Goal: Transaction & Acquisition: Obtain resource

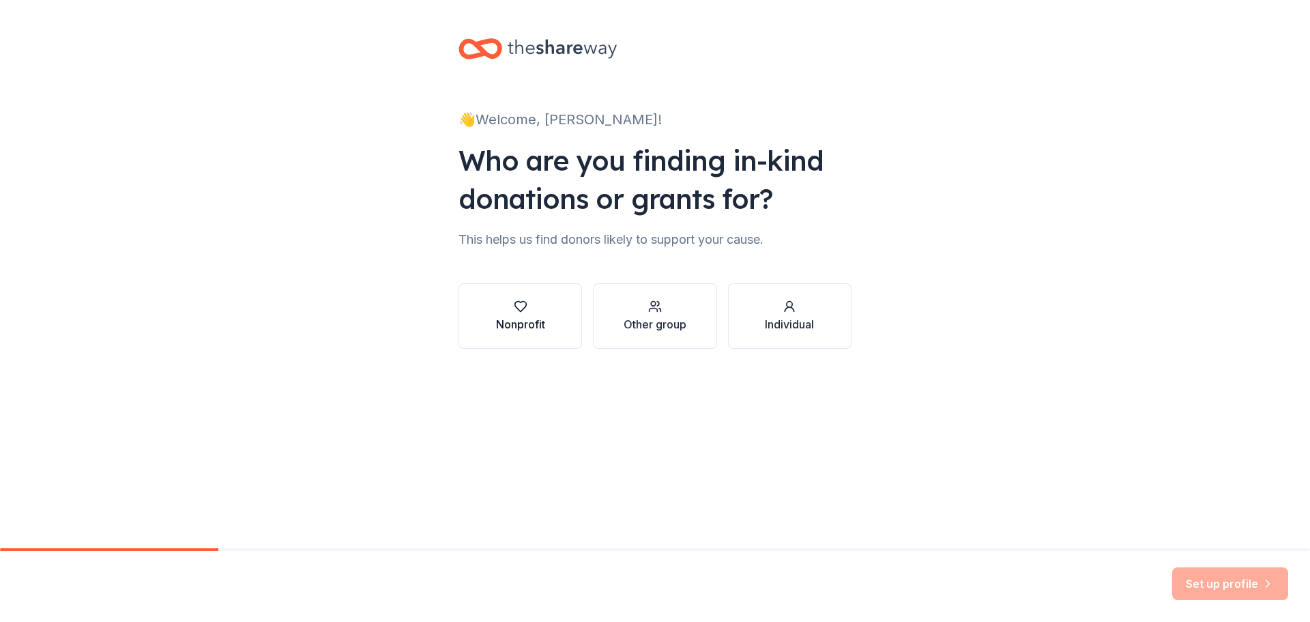
click at [546, 320] on button "Nonprofit" at bounding box center [519, 315] width 123 height 65
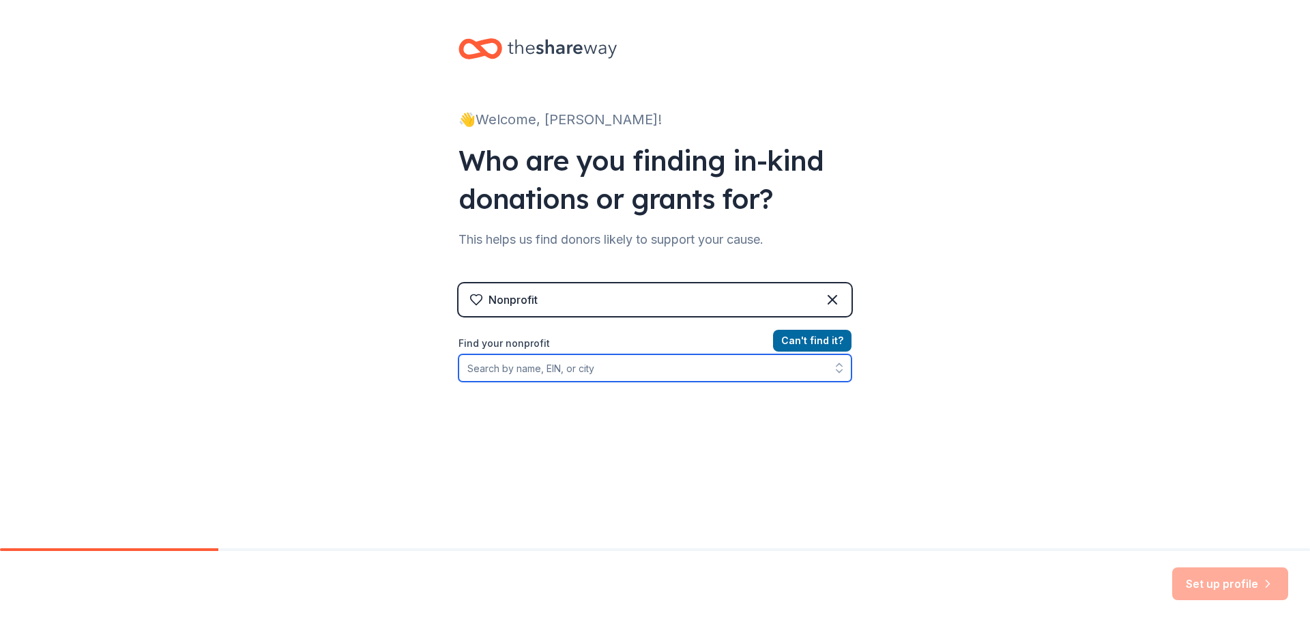
click at [598, 362] on input "Find your nonprofit" at bounding box center [654, 367] width 393 height 27
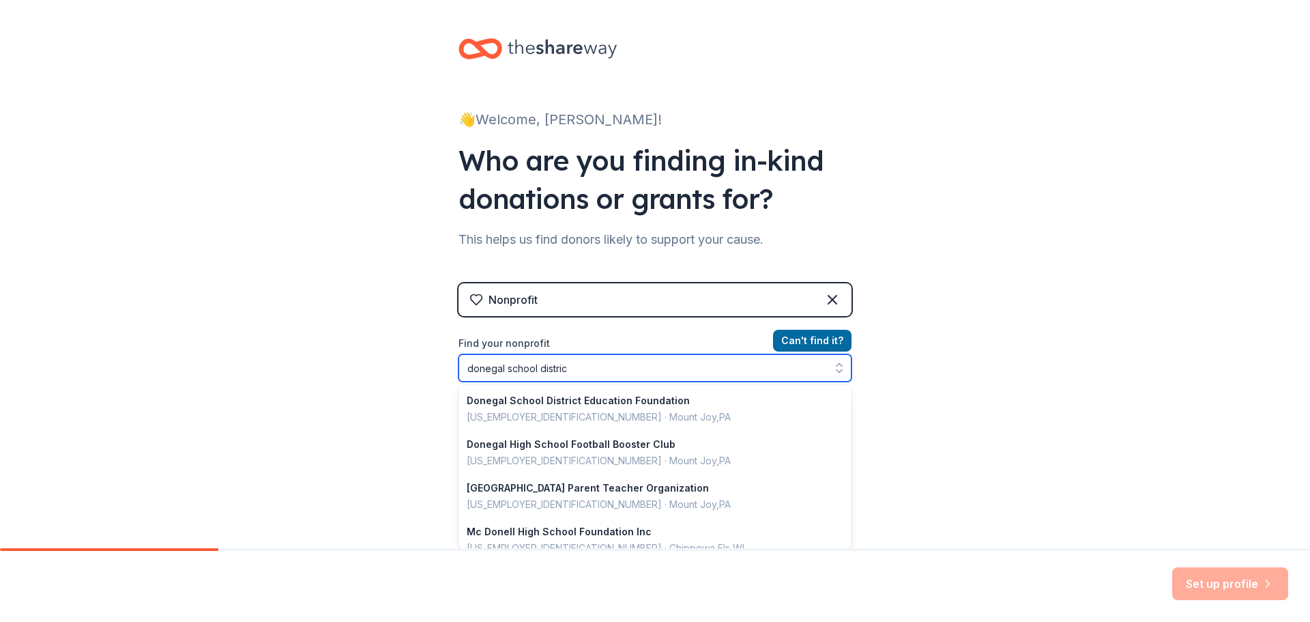
type input "donegal school district"
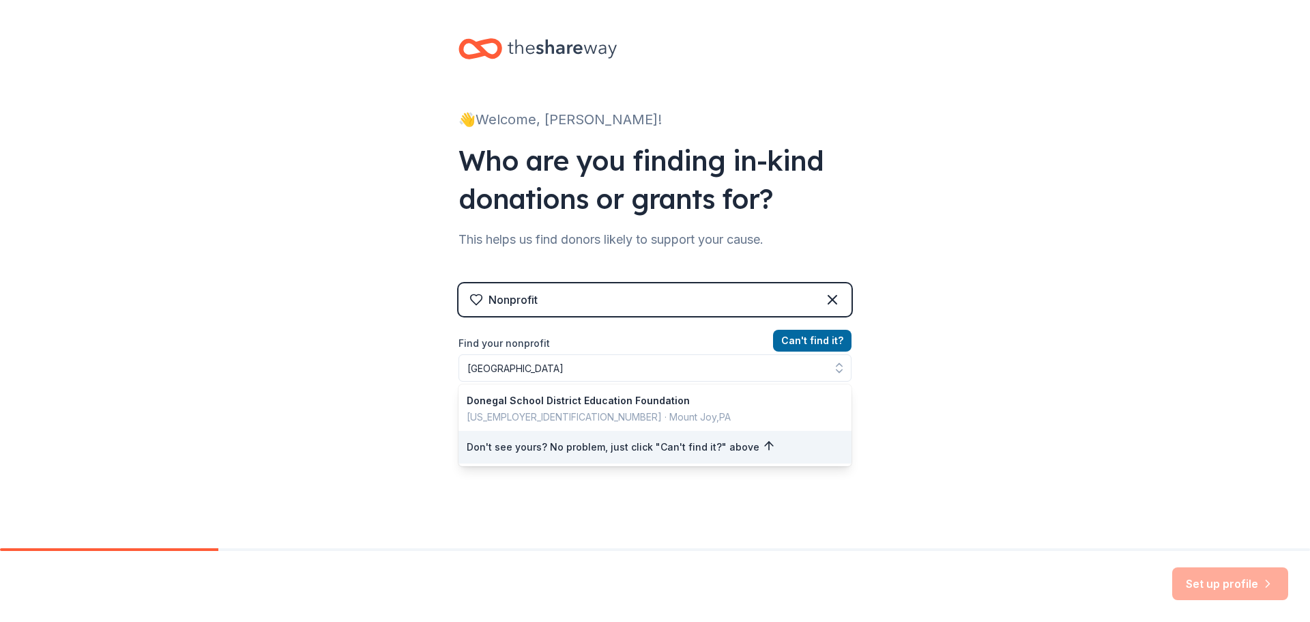
click at [529, 297] on div "Nonprofit Can ' t find it? Find your nonprofit donegal school district Donegal …" at bounding box center [654, 400] width 393 height 235
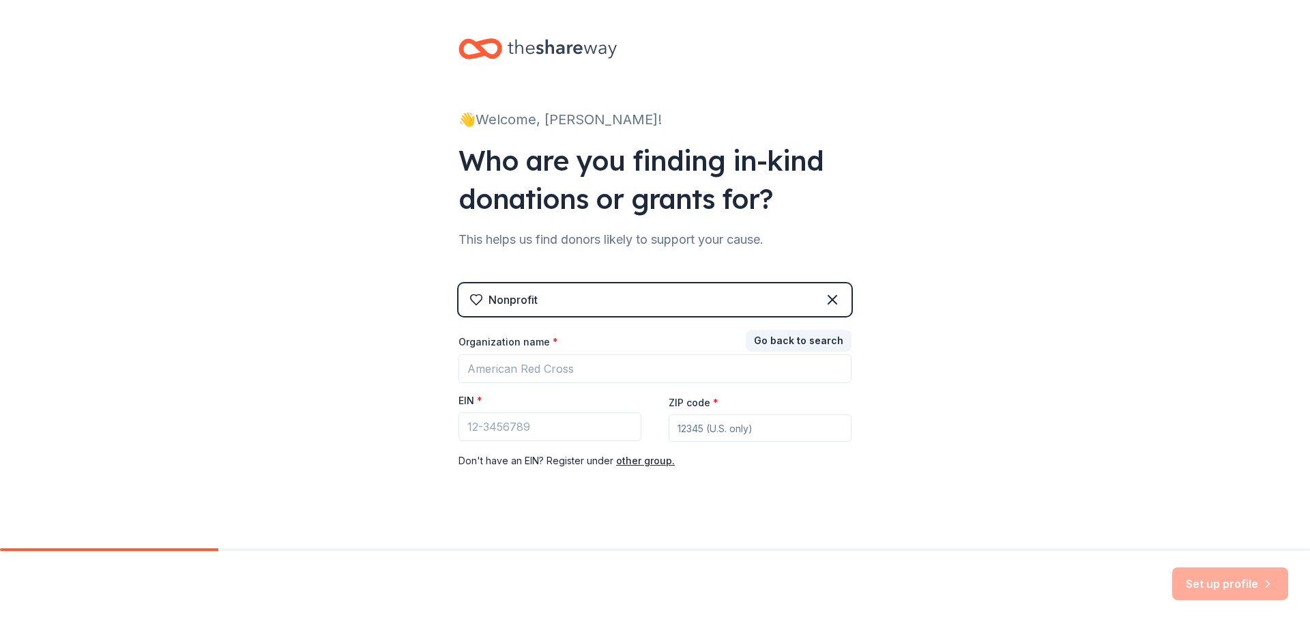
click at [607, 297] on div "Nonprofit" at bounding box center [654, 299] width 393 height 33
click at [797, 342] on button "Go back to search" at bounding box center [799, 341] width 106 height 22
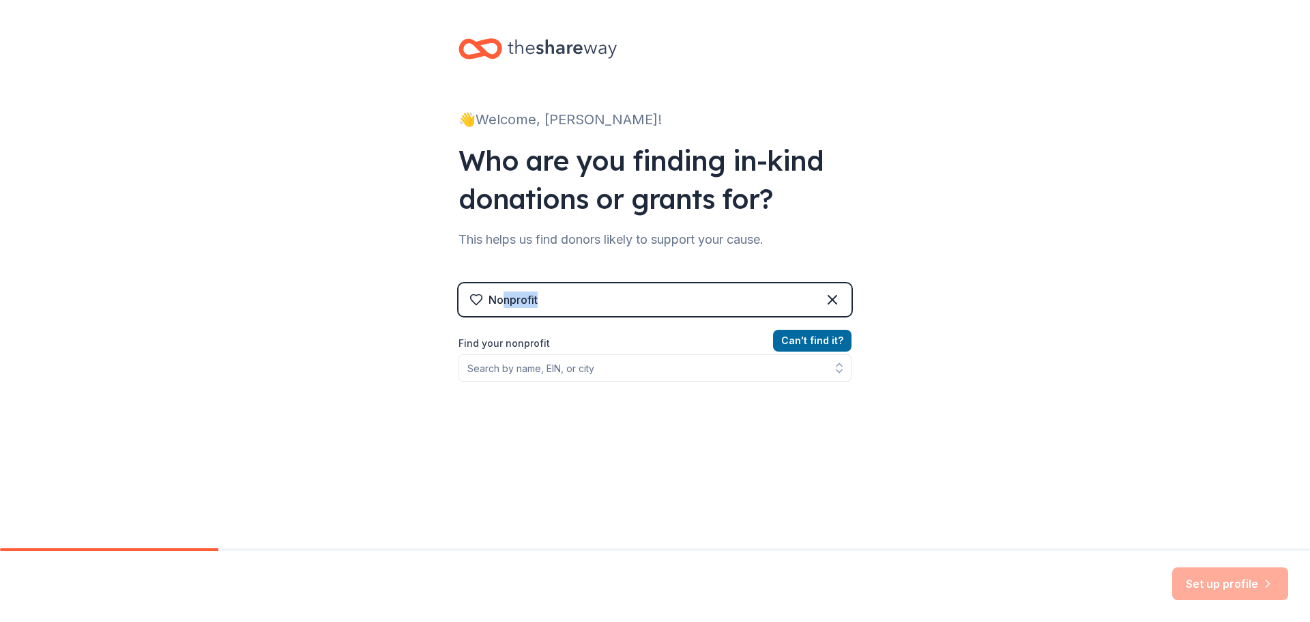
drag, startPoint x: 611, startPoint y: 292, endPoint x: 499, endPoint y: 293, distance: 111.9
click at [499, 293] on div "Nonprofit" at bounding box center [654, 299] width 393 height 33
click at [325, 304] on div "👋 Welcome, Andrew! Who are you finding in-kind donations or grants for? This he…" at bounding box center [655, 291] width 1310 height 583
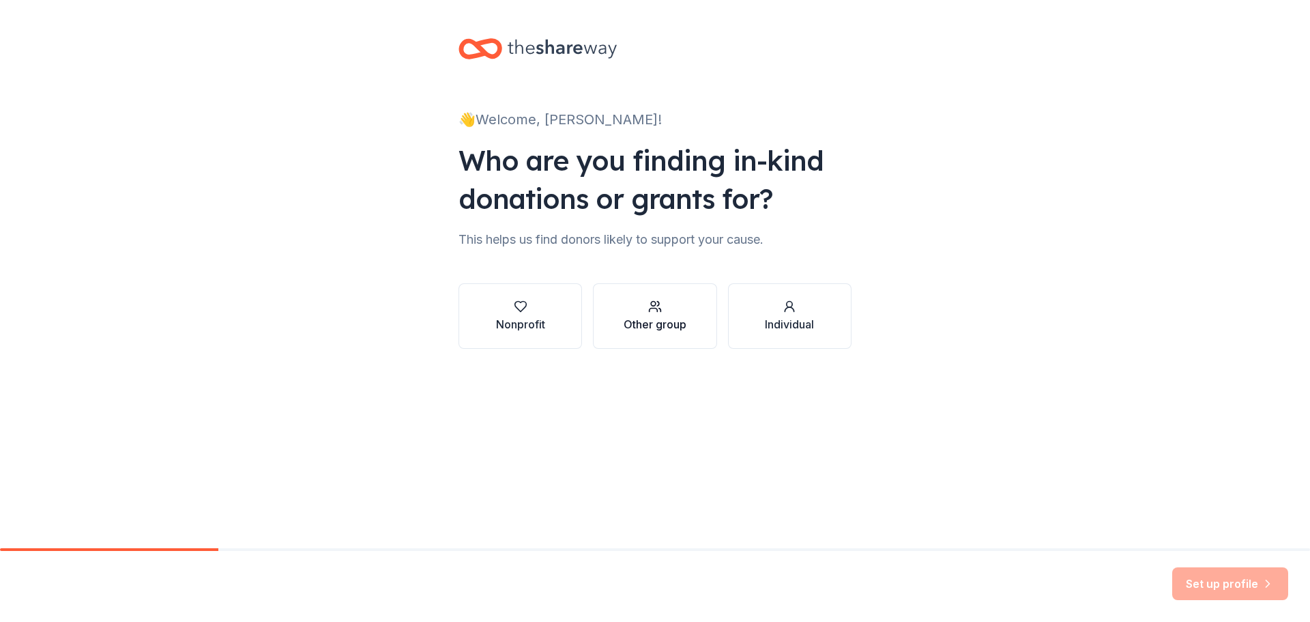
click at [662, 315] on div "Other group" at bounding box center [655, 316] width 63 height 33
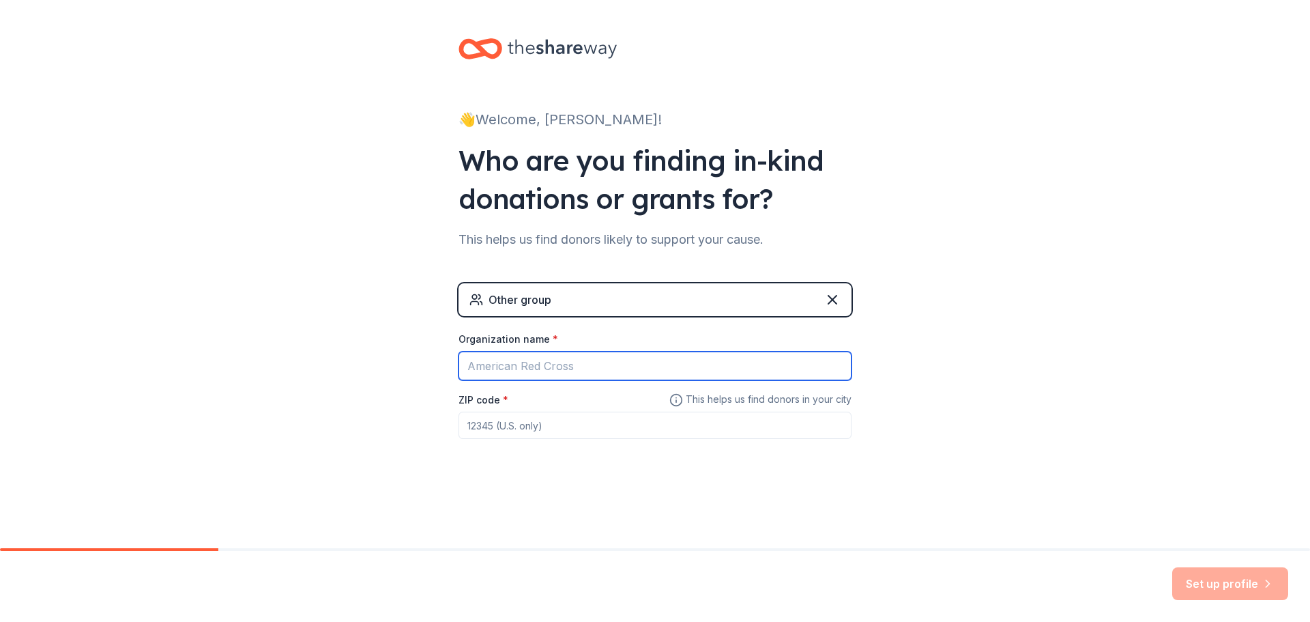
click at [575, 362] on input "Organization name *" at bounding box center [654, 365] width 393 height 29
type input "Donegal Virtual Academy - Donegal School District"
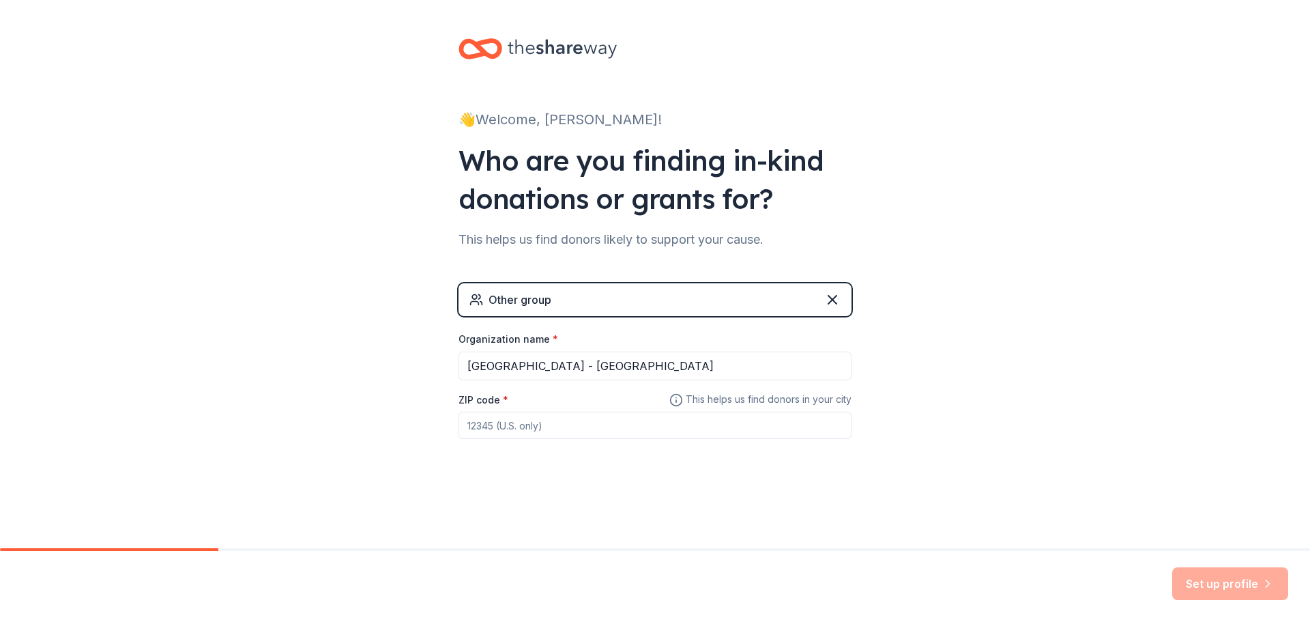
click at [557, 423] on input "ZIP code *" at bounding box center [654, 424] width 393 height 27
type input "17552"
click at [1242, 583] on button "Set up profile" at bounding box center [1230, 583] width 116 height 33
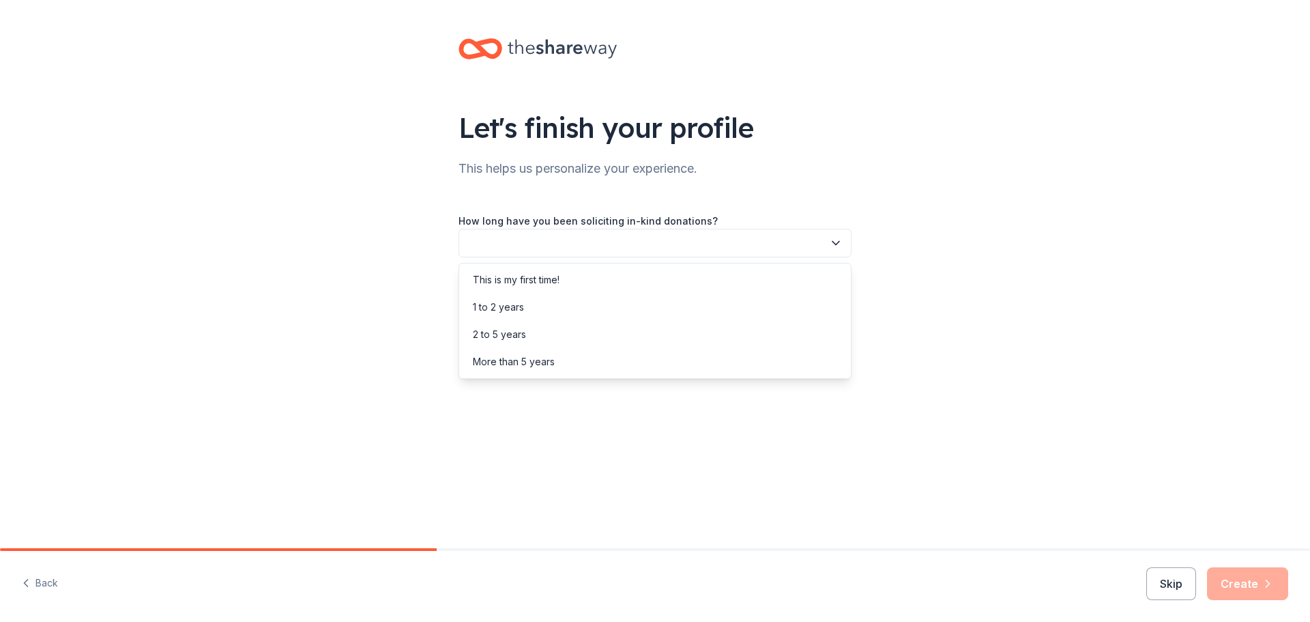
click at [825, 240] on button "button" at bounding box center [654, 243] width 393 height 29
click at [538, 334] on div "2 to 5 years" at bounding box center [655, 334] width 386 height 27
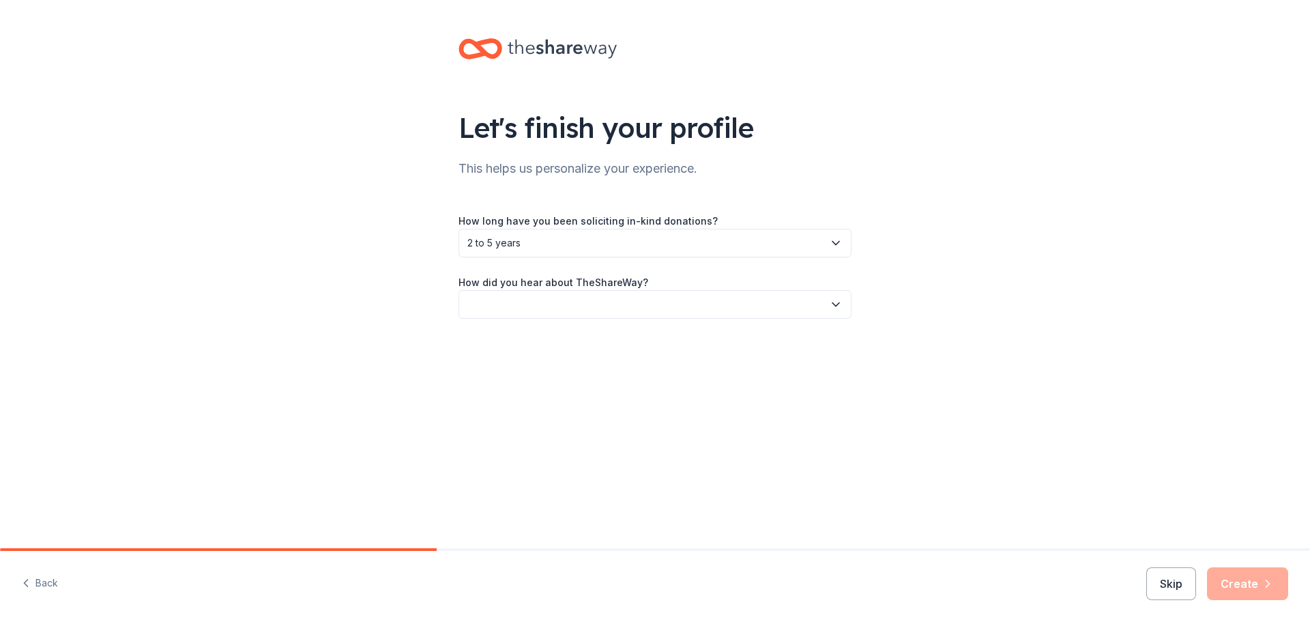
click at [828, 244] on button "2 to 5 years" at bounding box center [654, 243] width 393 height 29
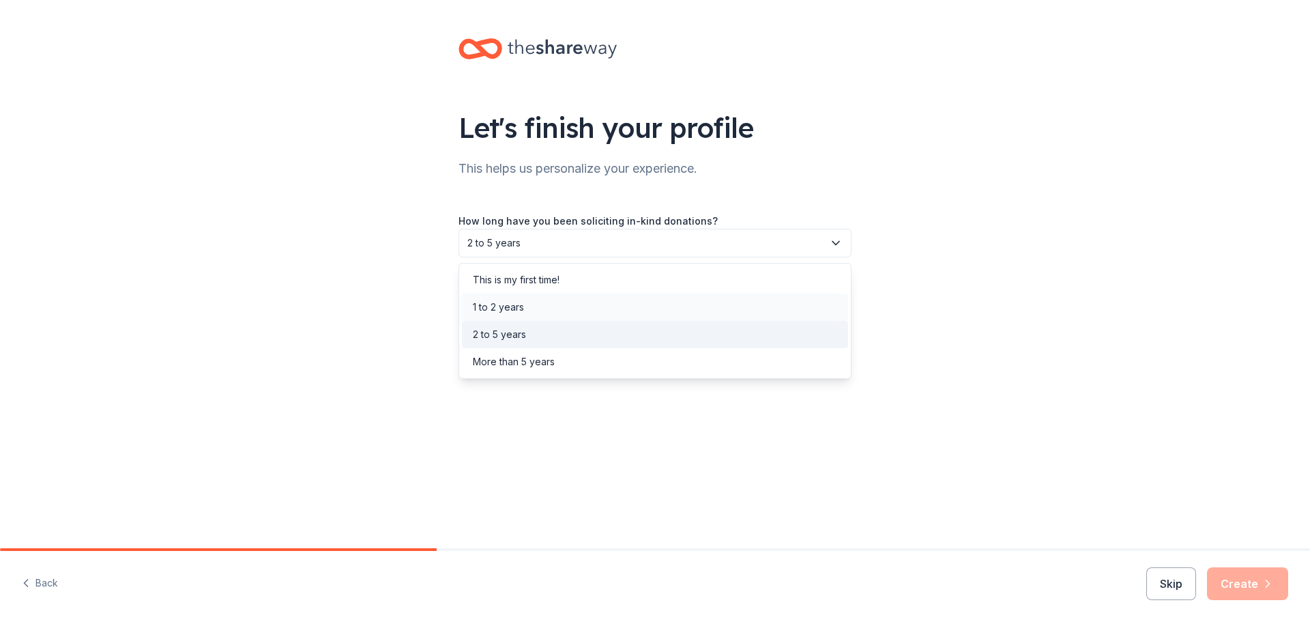
click at [788, 305] on div "1 to 2 years" at bounding box center [655, 306] width 386 height 27
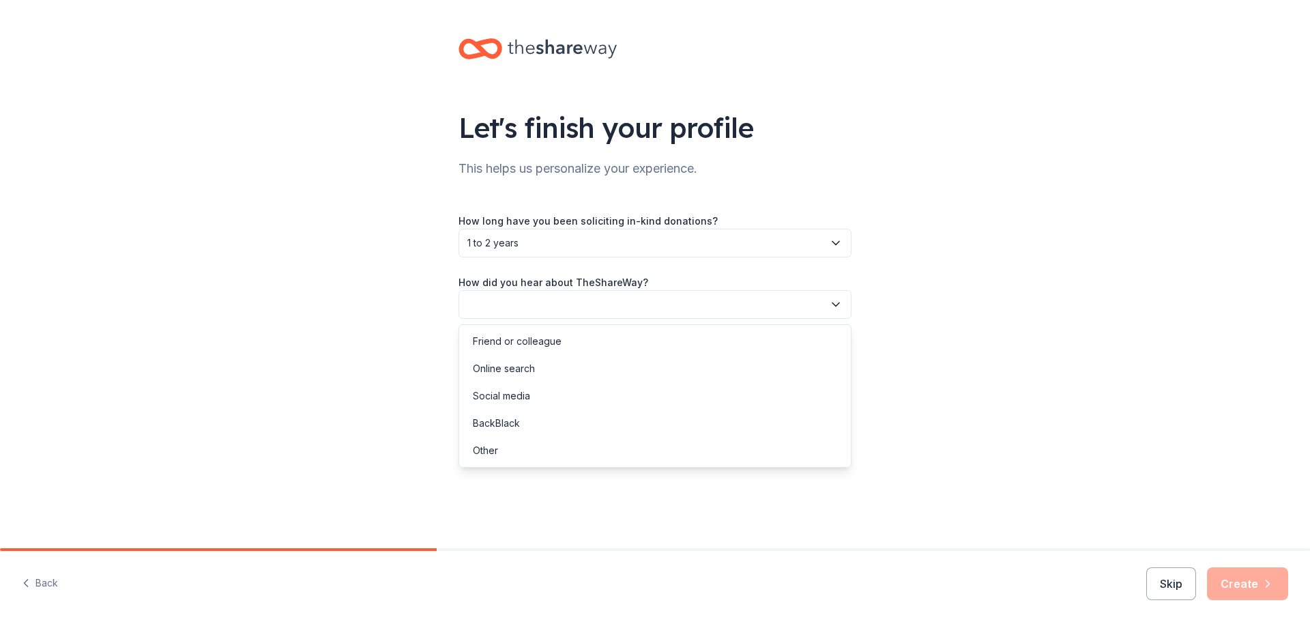
click at [824, 296] on button "button" at bounding box center [654, 304] width 393 height 29
click at [511, 373] on div "Online search" at bounding box center [504, 368] width 62 height 16
click at [1247, 579] on button "Create" at bounding box center [1247, 583] width 81 height 33
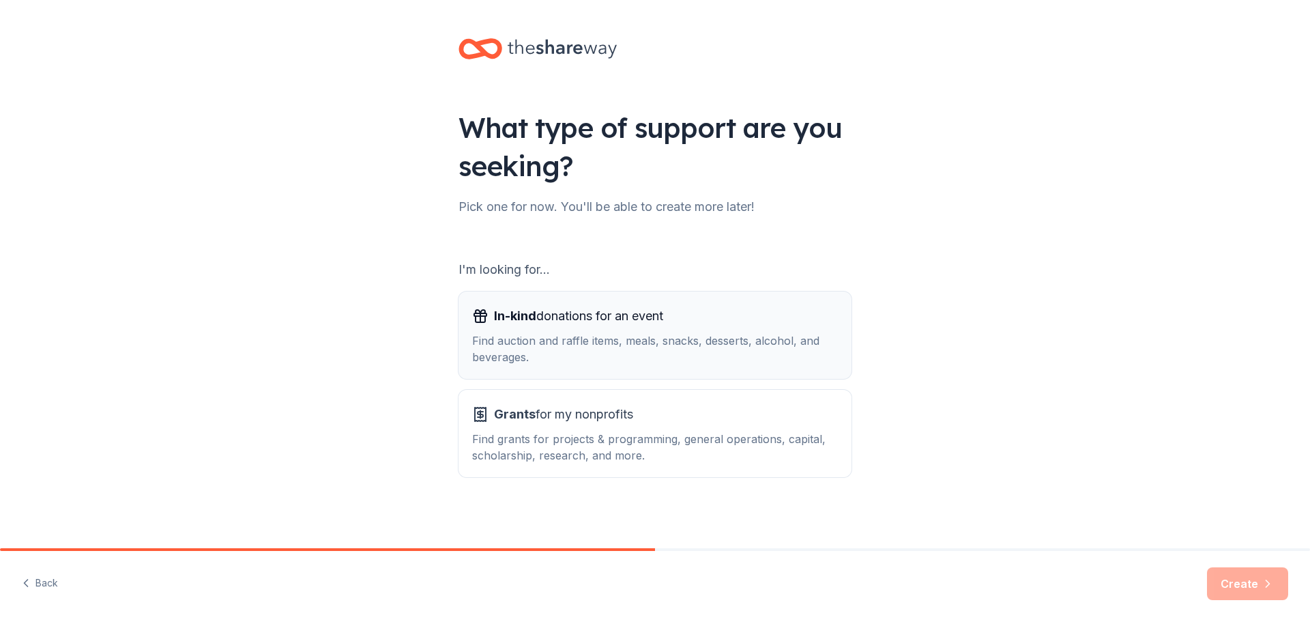
click at [583, 318] on span "In-kind donations for an event" at bounding box center [578, 316] width 169 height 22
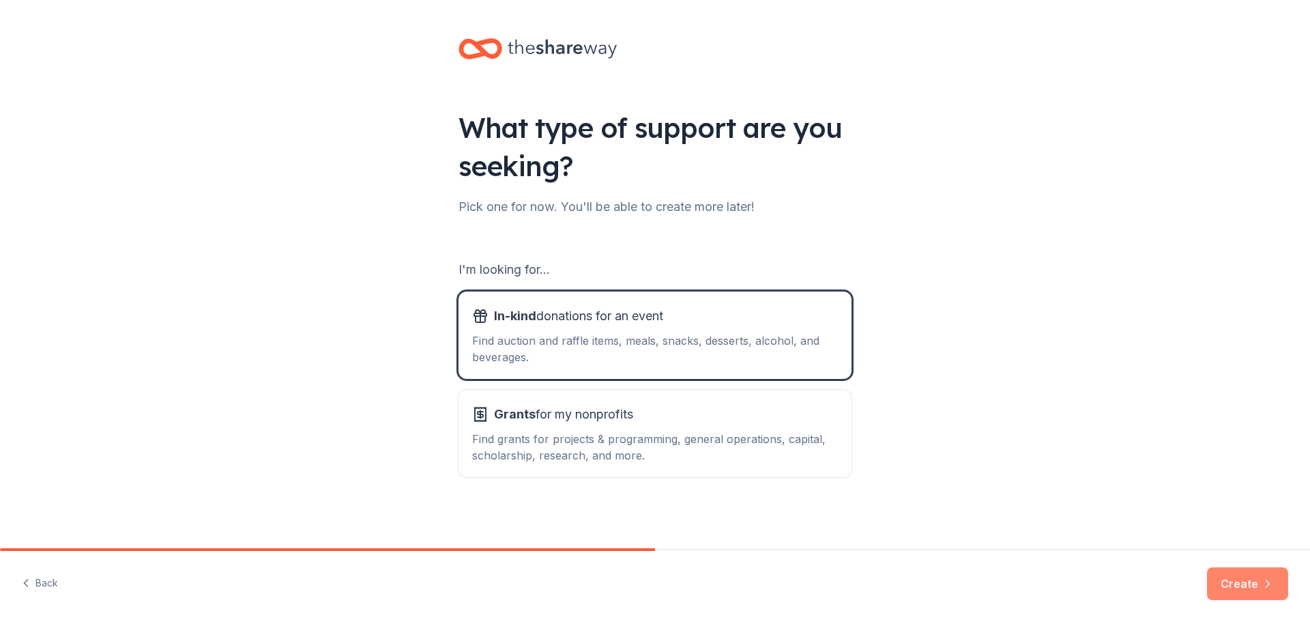
click at [1257, 584] on button "Create" at bounding box center [1247, 583] width 81 height 33
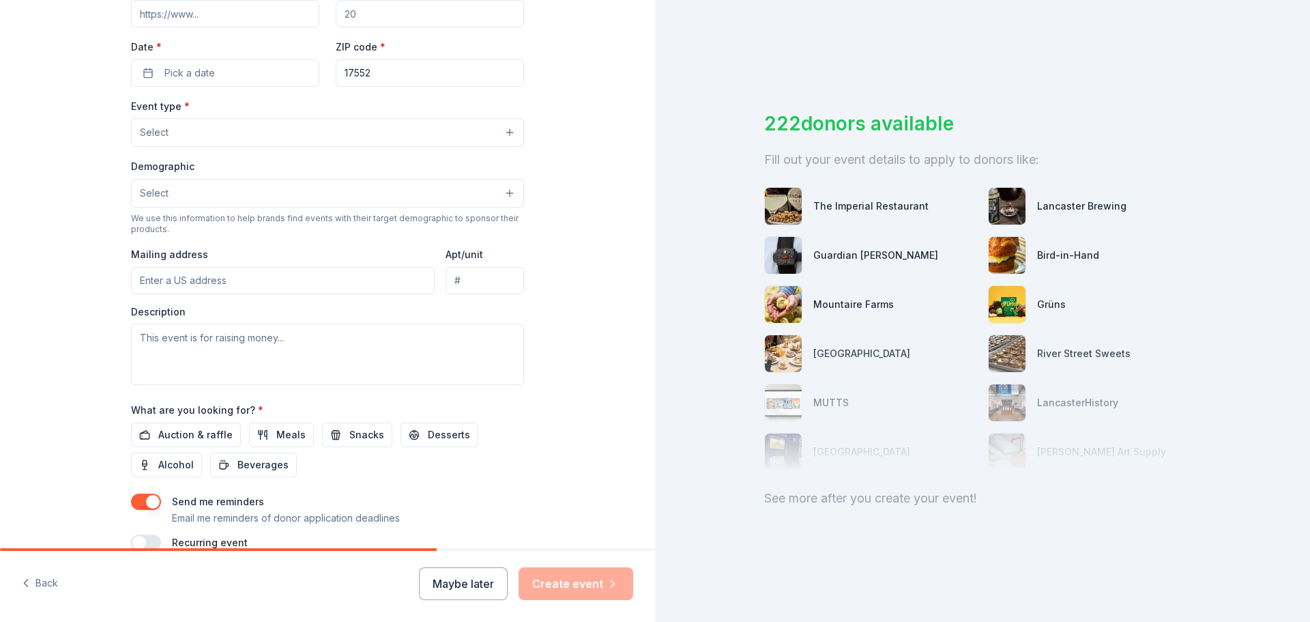
scroll to position [87, 0]
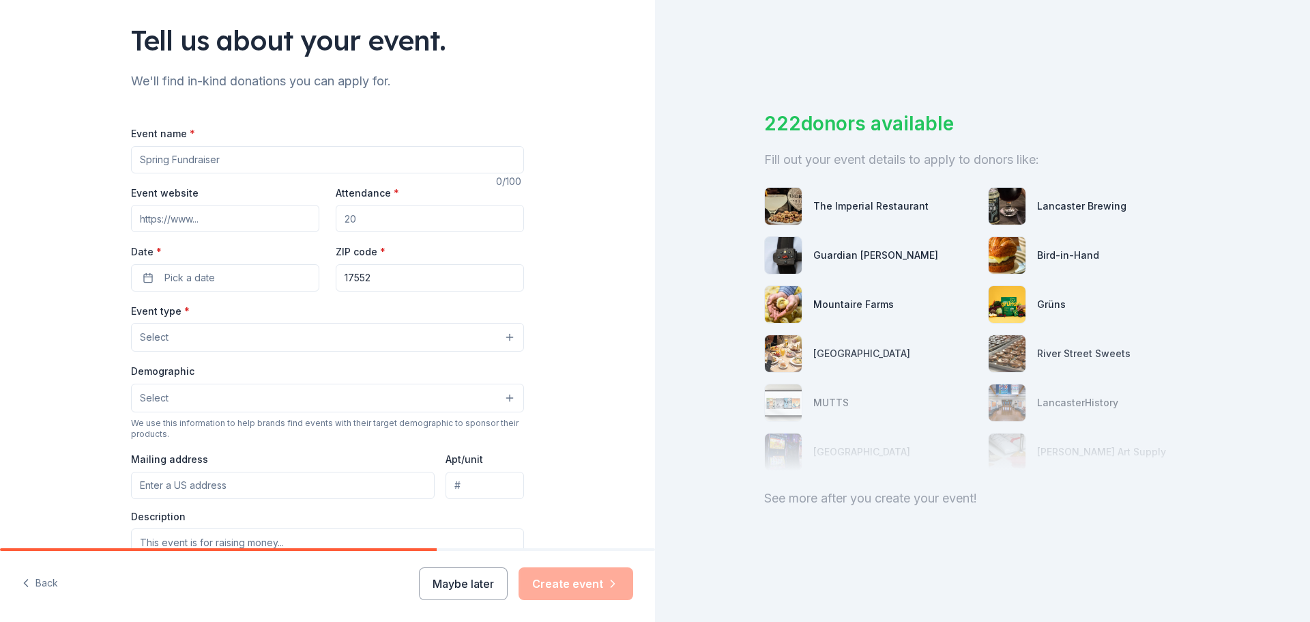
click at [240, 155] on input "Event name *" at bounding box center [327, 159] width 393 height 27
click at [238, 159] on input "Event name *" at bounding box center [327, 159] width 393 height 27
type input "Essential Skills For Online Success - Online School Store"
click at [202, 220] on input "Event website" at bounding box center [225, 218] width 188 height 27
paste input "https://www.donegalsd.org/en-US/virtual-academy"
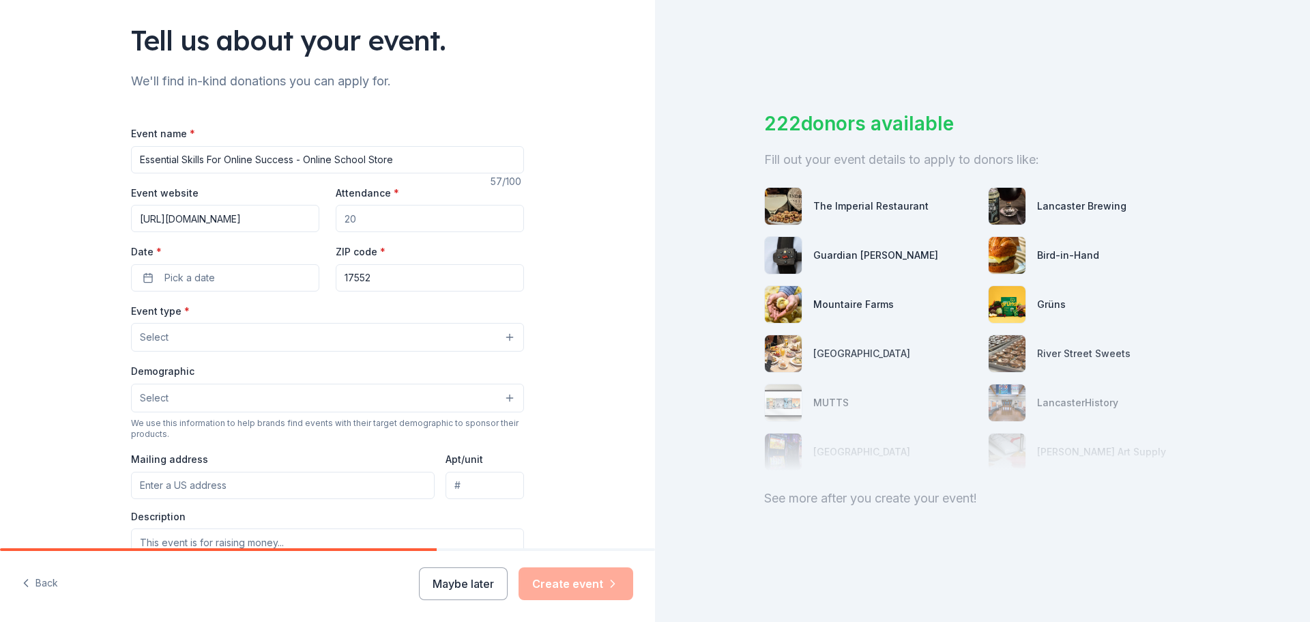
scroll to position [0, 61]
type input "https://www.donegalsd.org/en-US/virtual-academy"
click at [388, 216] on input "Attendance *" at bounding box center [430, 218] width 188 height 27
type input "100"
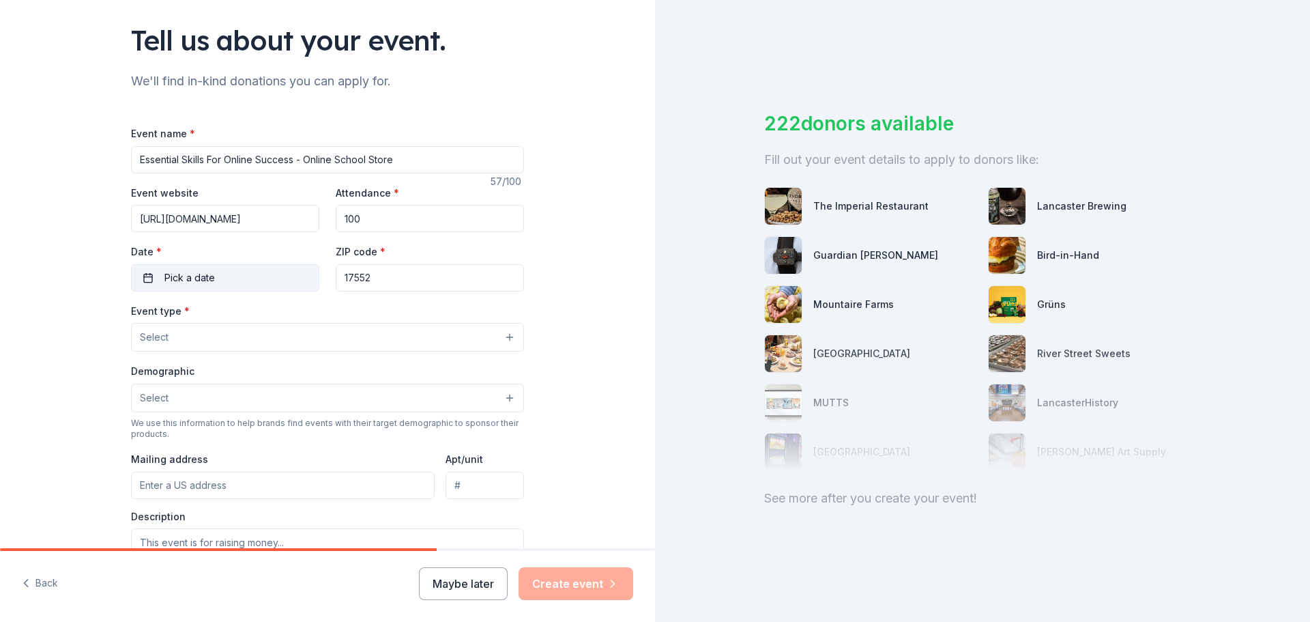
click at [233, 279] on button "Pick a date" at bounding box center [225, 277] width 188 height 27
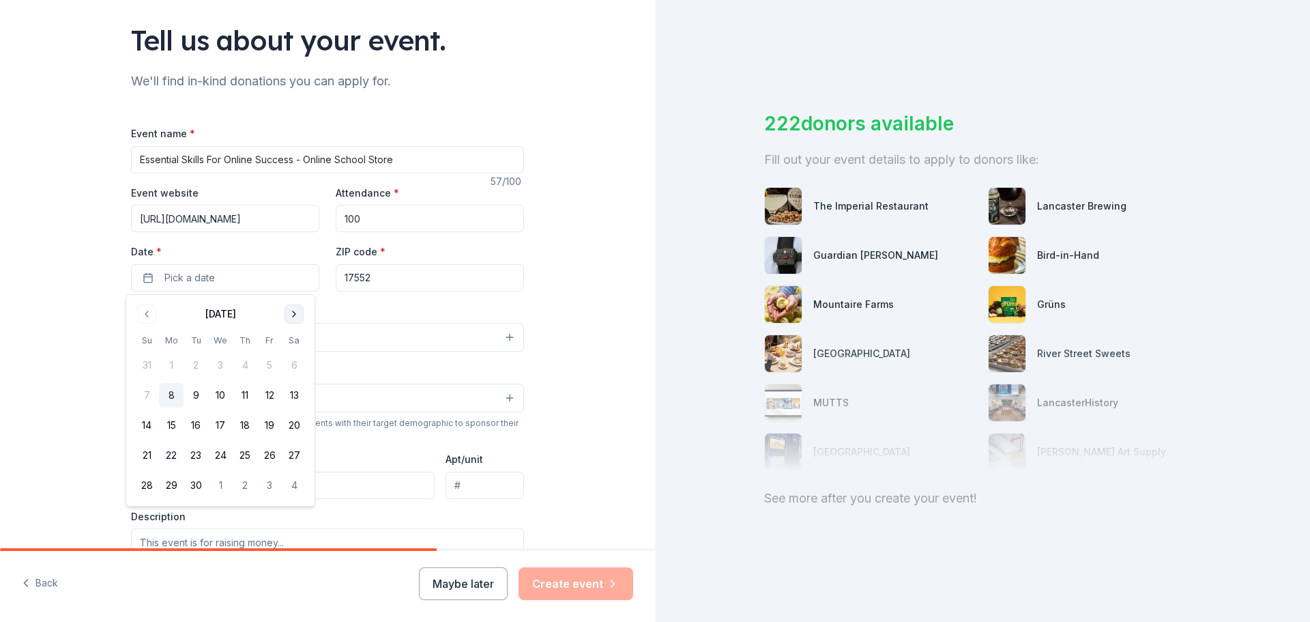
click at [293, 317] on button "Go to next month" at bounding box center [293, 313] width 19 height 19
click at [273, 488] on button "31" at bounding box center [269, 485] width 25 height 25
click at [445, 309] on div "Event type * Select" at bounding box center [327, 327] width 393 height 50
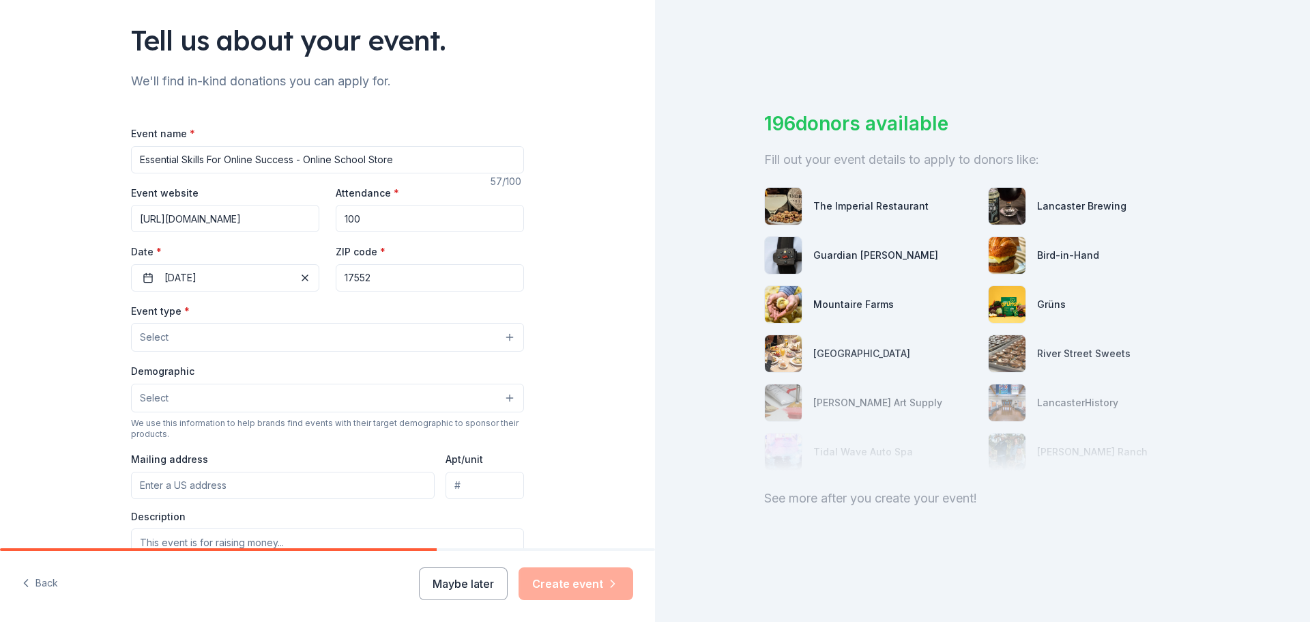
click at [243, 331] on button "Select" at bounding box center [327, 337] width 393 height 29
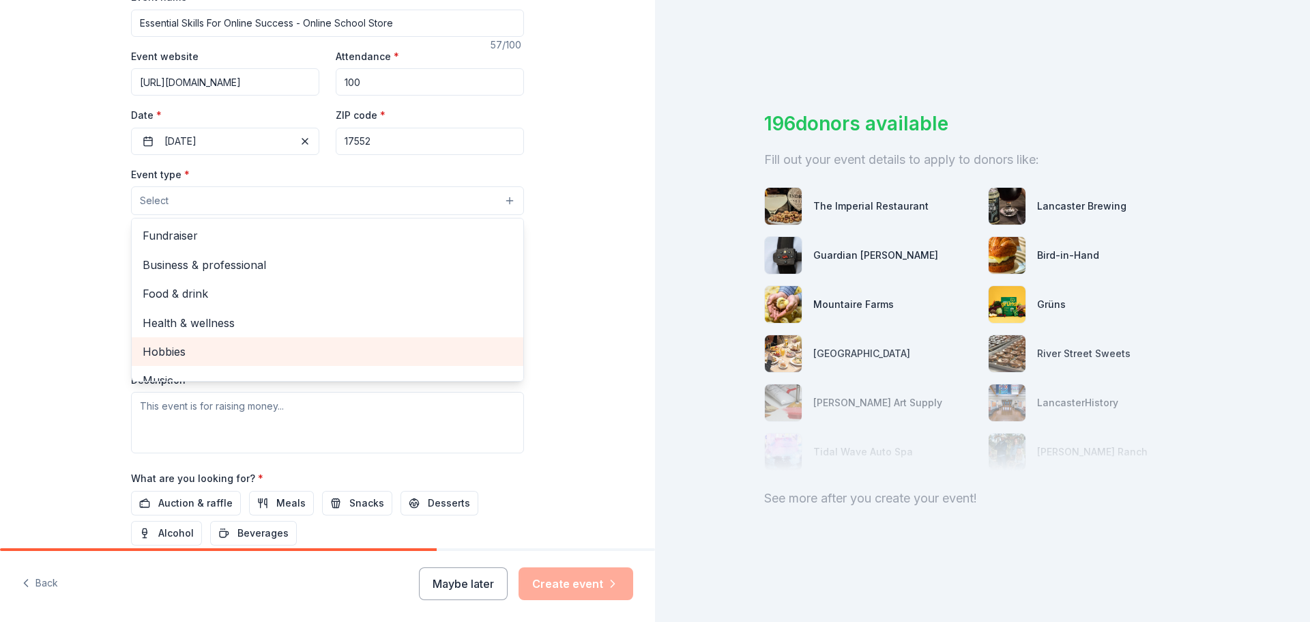
click at [169, 350] on span "Hobbies" at bounding box center [328, 351] width 370 height 18
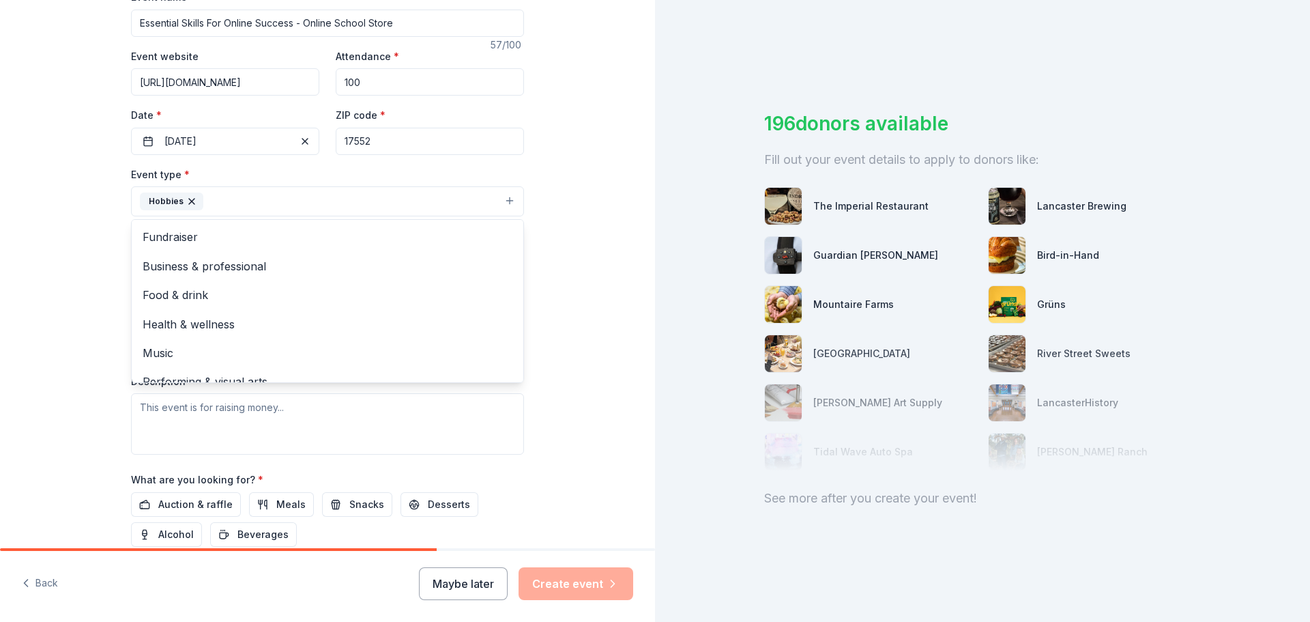
click at [31, 400] on div "Tell us about your event. We'll find in-kind donations you can apply for. Event…" at bounding box center [327, 230] width 655 height 909
click at [252, 205] on button "Hobbies" at bounding box center [327, 201] width 393 height 30
click at [231, 264] on span "Business & professional" at bounding box center [328, 266] width 370 height 18
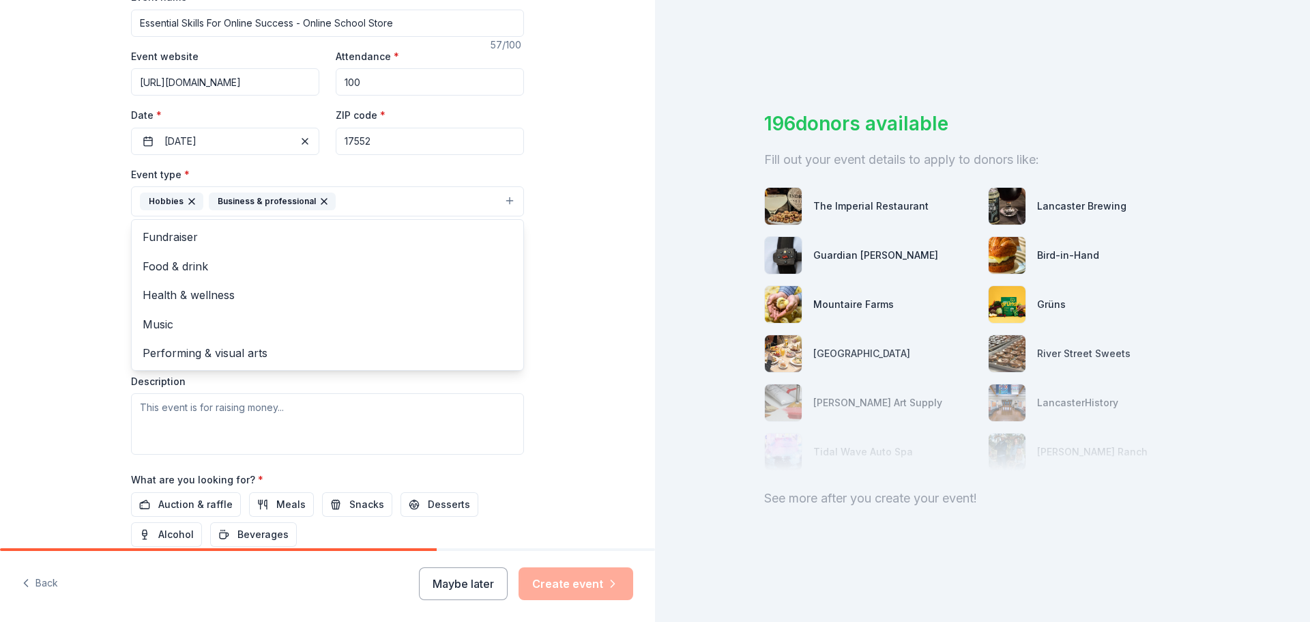
click at [319, 200] on icon "button" at bounding box center [324, 201] width 11 height 11
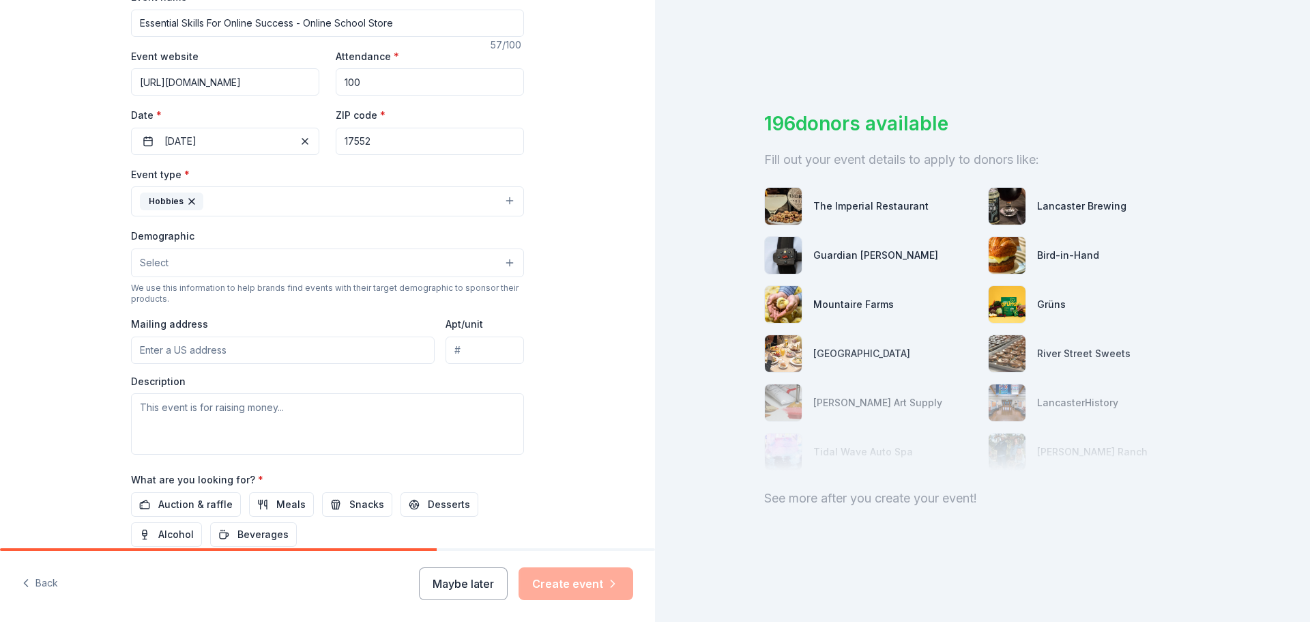
click at [298, 200] on button "Hobbies" at bounding box center [327, 201] width 393 height 30
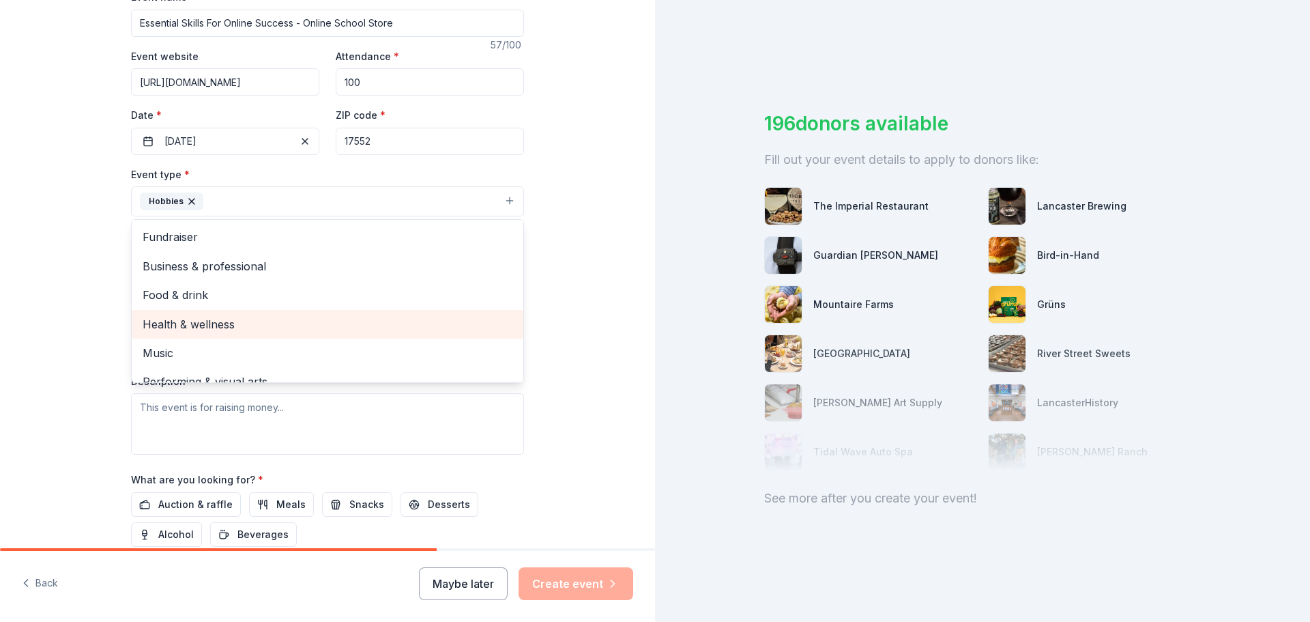
click at [211, 330] on span "Health & wellness" at bounding box center [328, 324] width 370 height 18
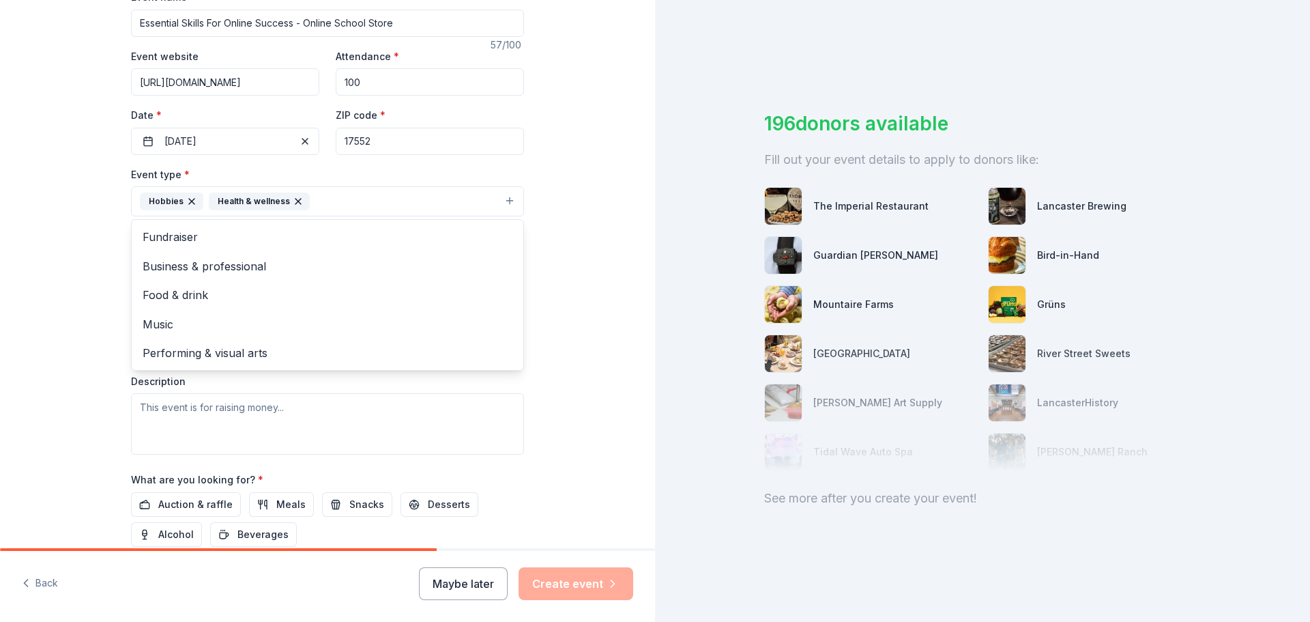
click at [359, 196] on button "Hobbies Health & wellness" at bounding box center [327, 201] width 393 height 30
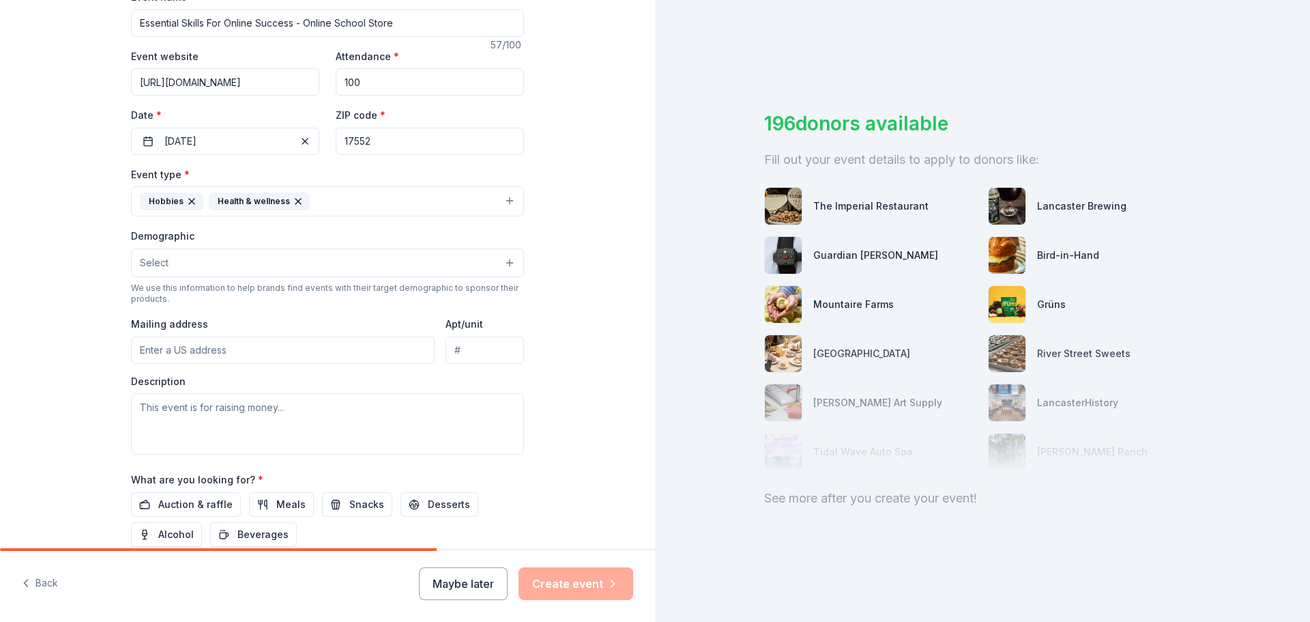
click at [356, 201] on button "Hobbies Health & wellness" at bounding box center [327, 201] width 393 height 30
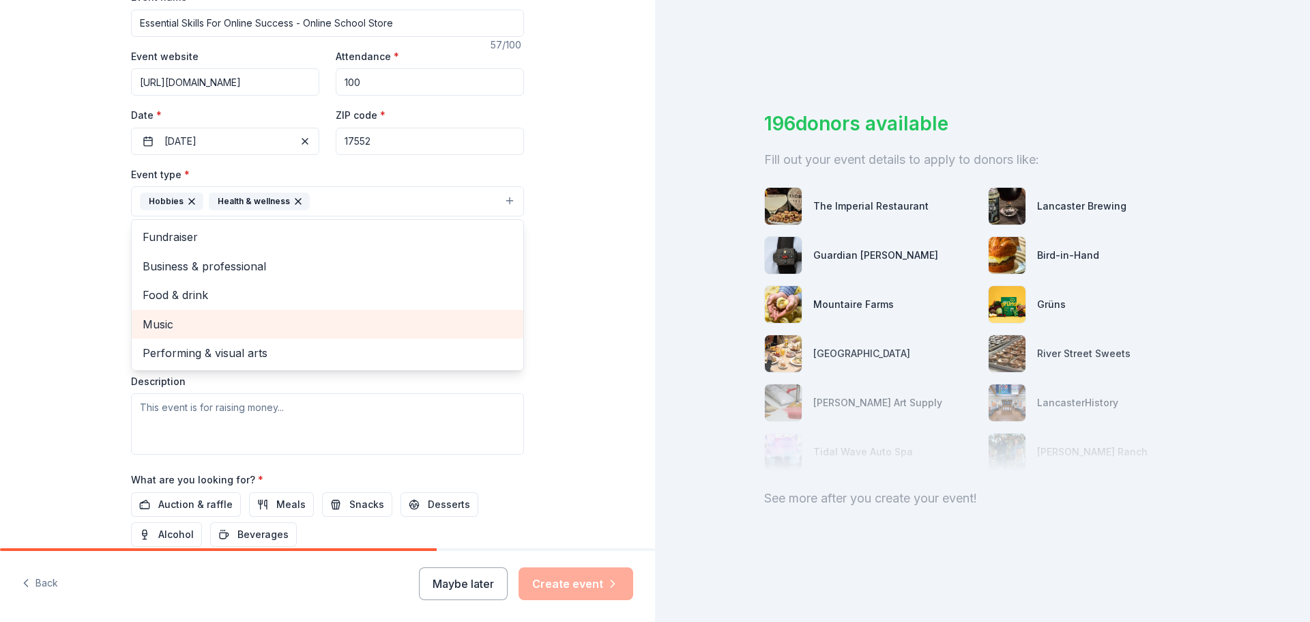
click at [201, 316] on span "Music" at bounding box center [328, 324] width 370 height 18
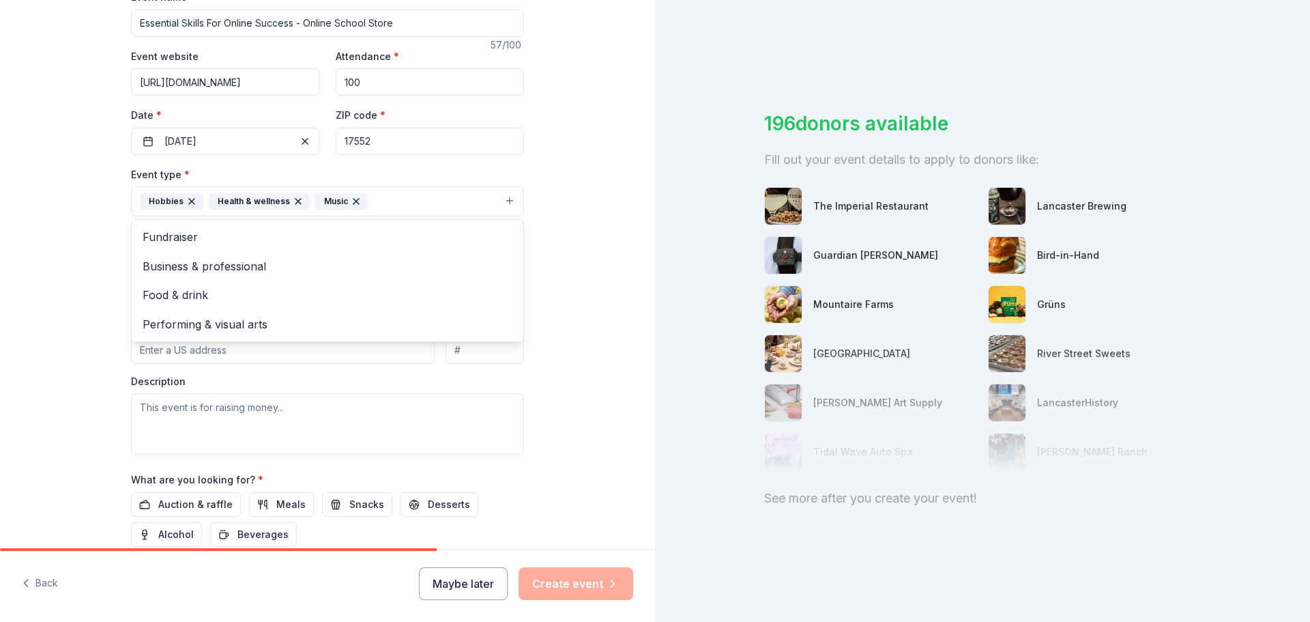
click at [50, 325] on div "Tell us about your event. We'll find in-kind donations you can apply for. Event…" at bounding box center [327, 230] width 655 height 909
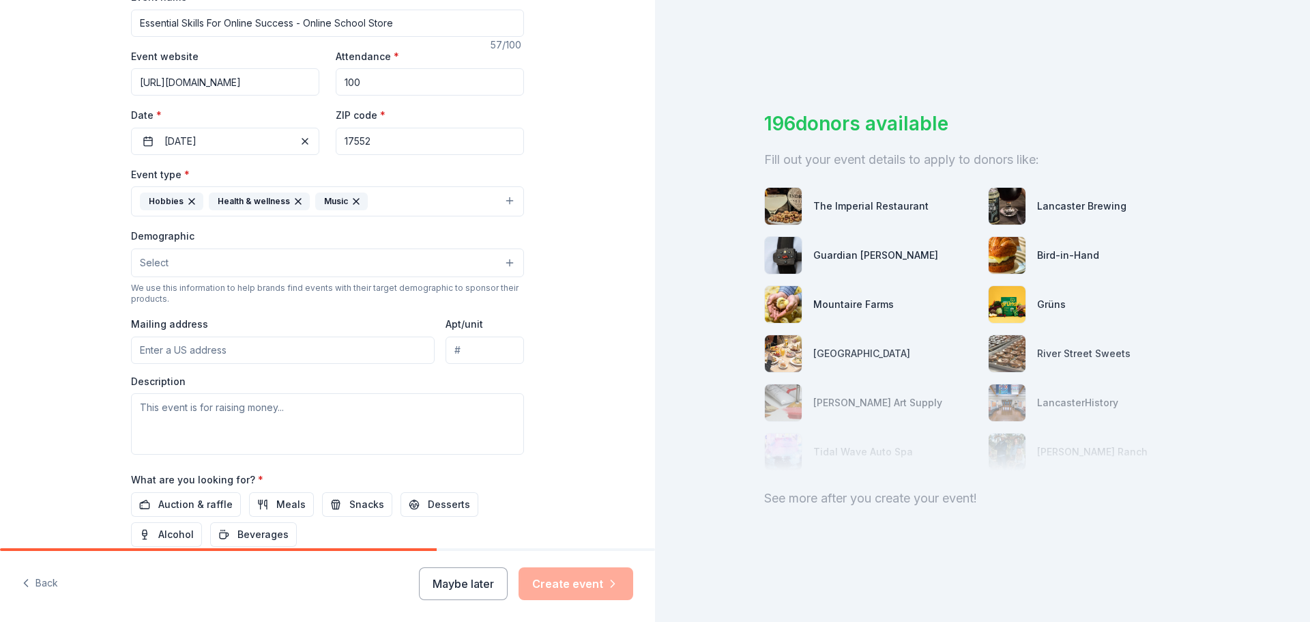
click at [154, 259] on span "Select" at bounding box center [154, 262] width 29 height 16
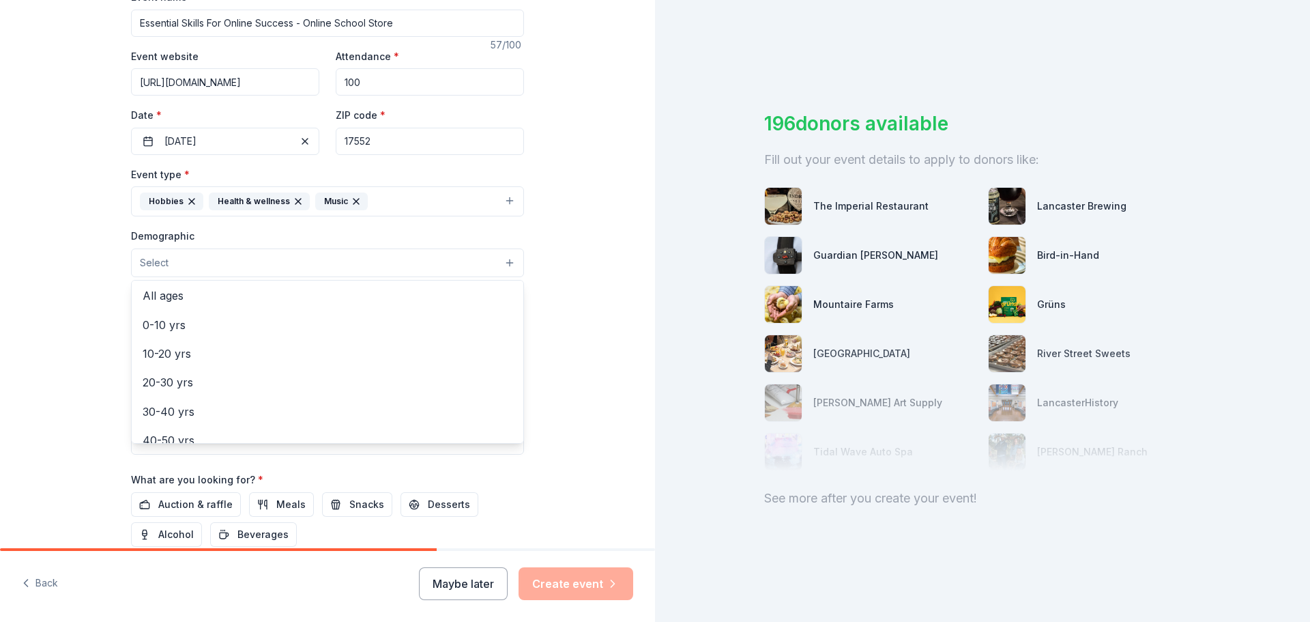
scroll to position [96, 0]
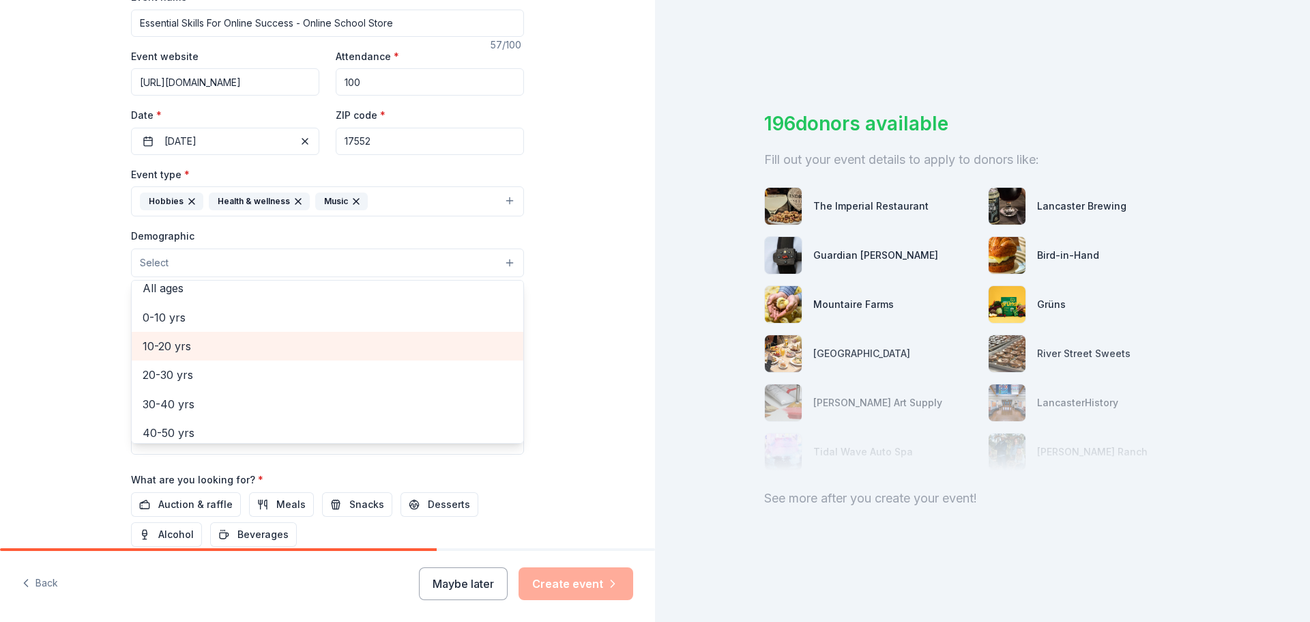
click at [179, 344] on span "10-20 yrs" at bounding box center [328, 346] width 370 height 18
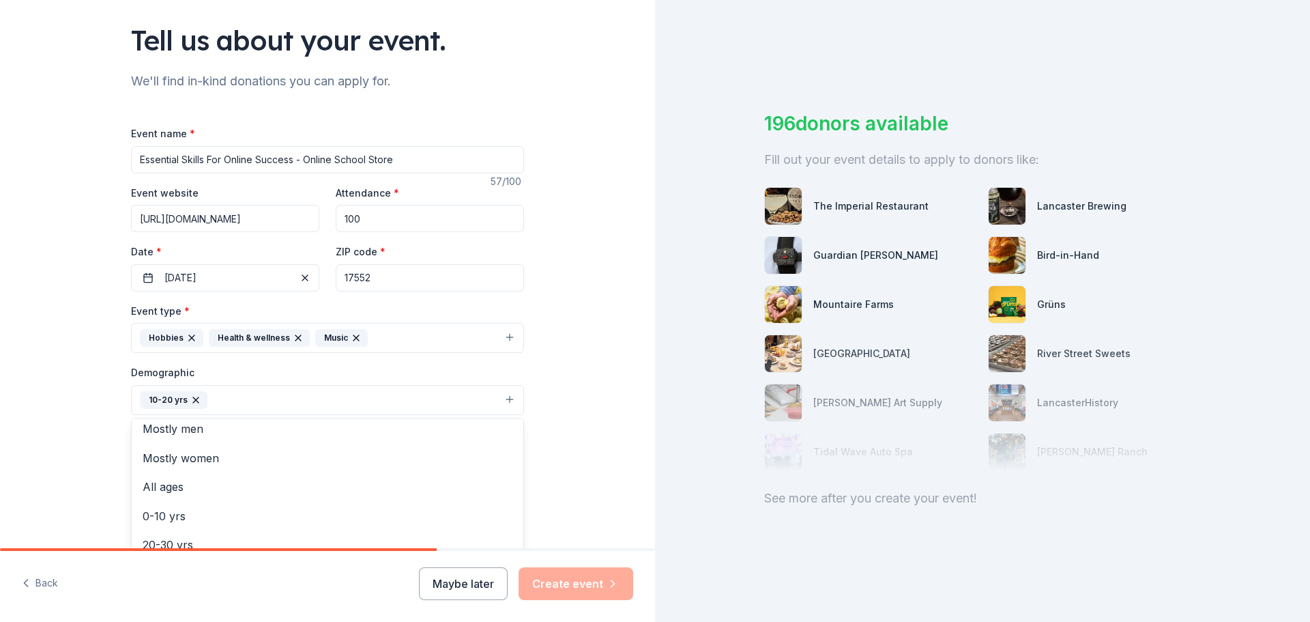
scroll to position [0, 0]
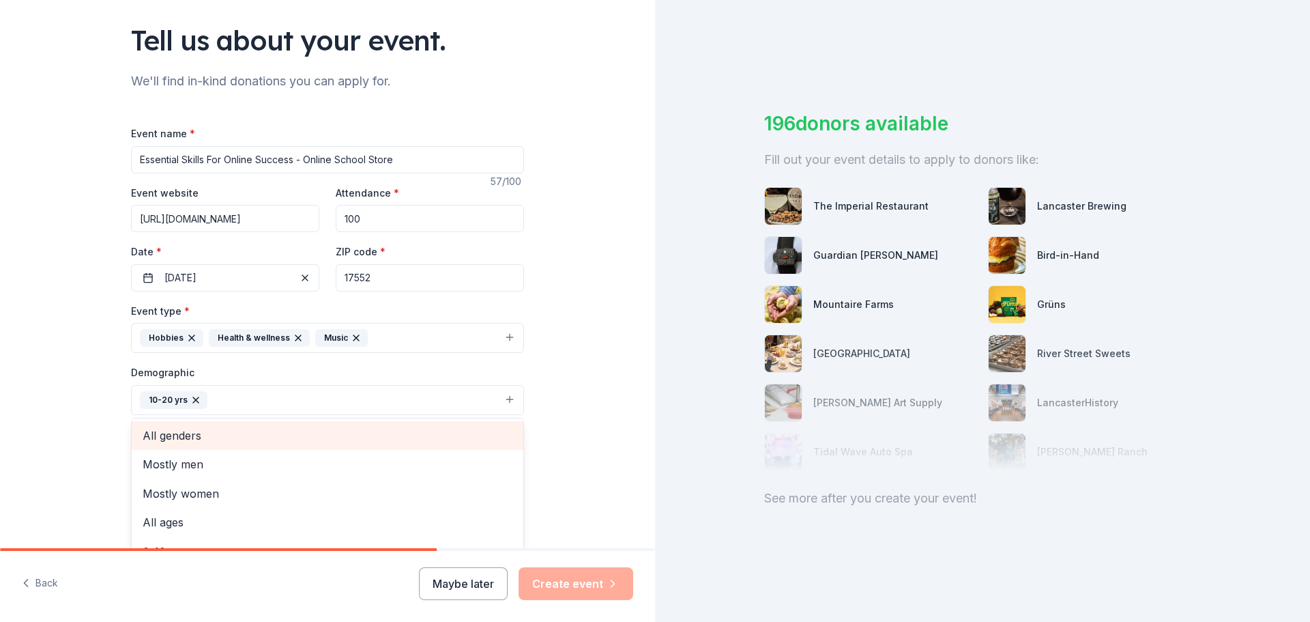
click at [176, 444] on span "All genders" at bounding box center [328, 435] width 370 height 18
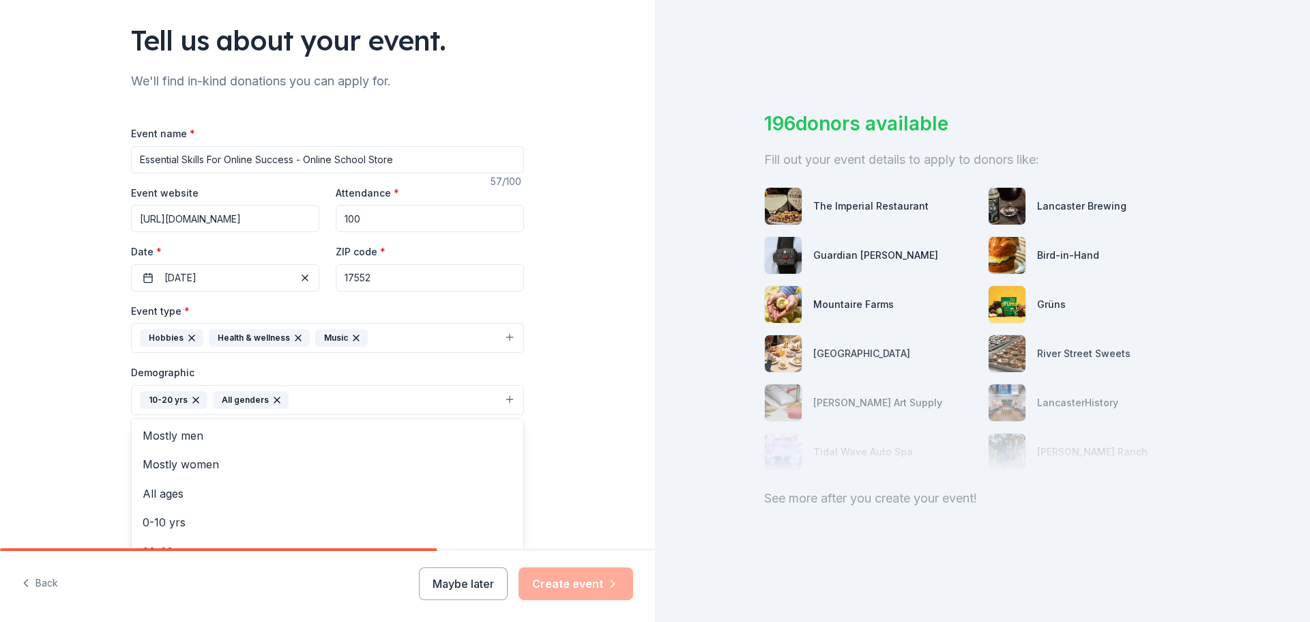
click at [35, 449] on div "Tell us about your event. We'll find in-kind donations you can apply for. Event…" at bounding box center [327, 368] width 655 height 911
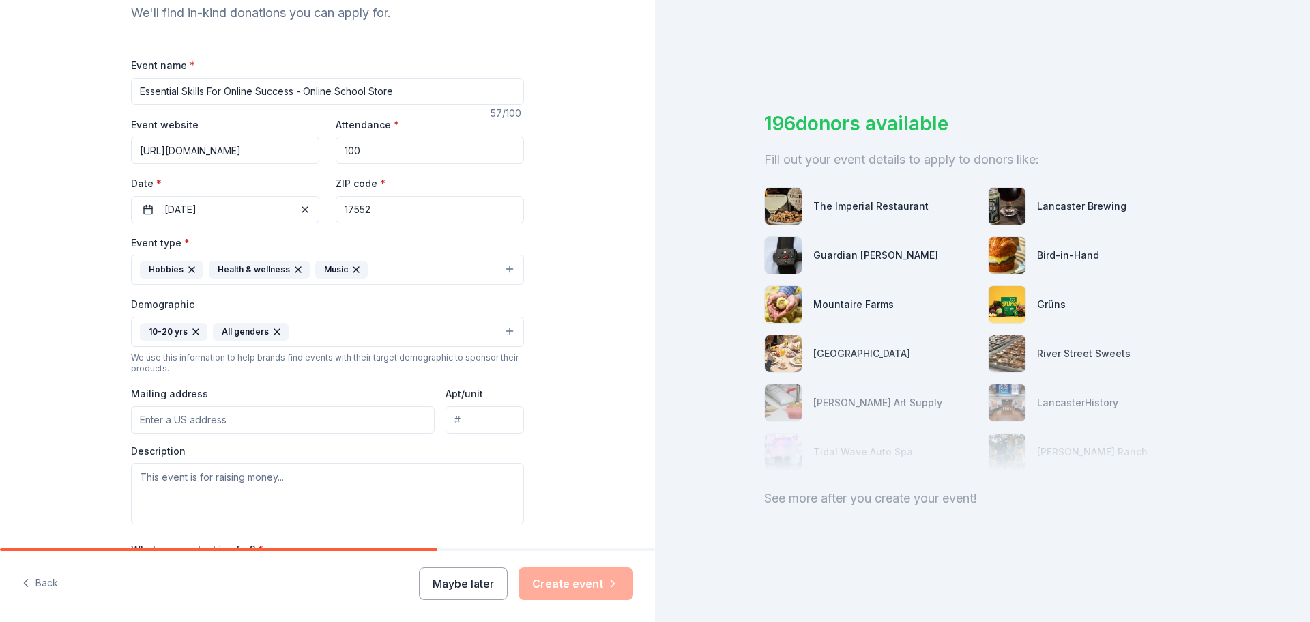
scroll to position [224, 0]
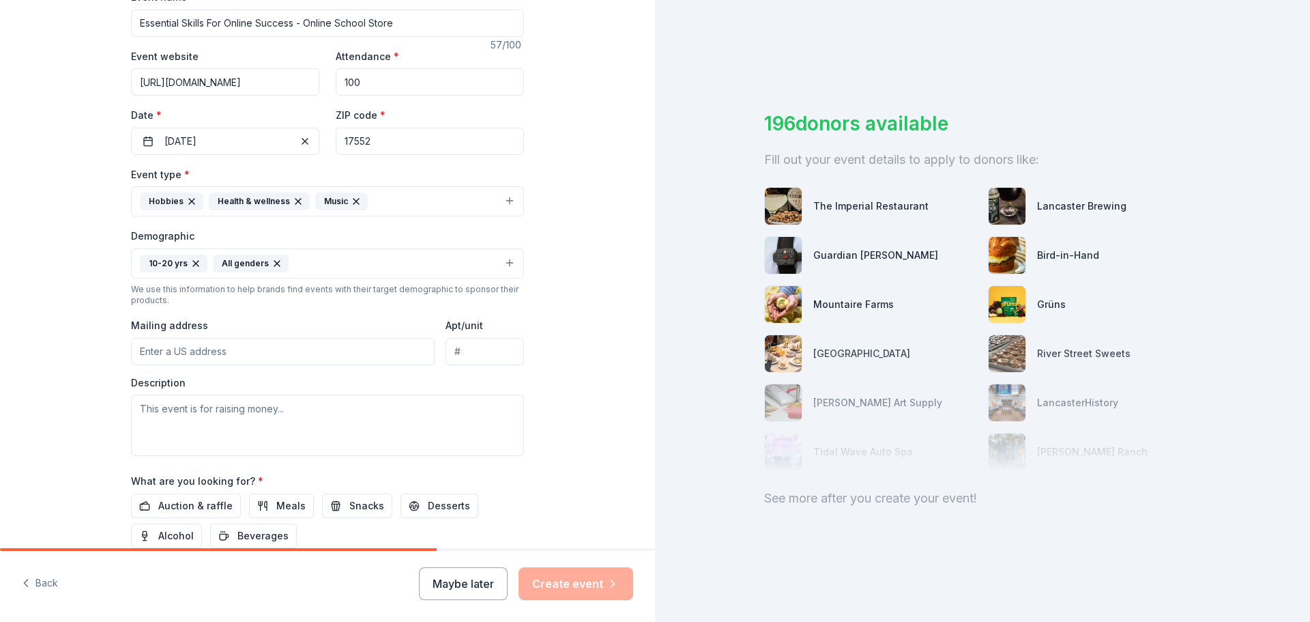
click at [156, 345] on input "Mailing address" at bounding box center [283, 351] width 304 height 27
type input "1025 Koser Road"
click at [194, 407] on textarea at bounding box center [327, 424] width 393 height 61
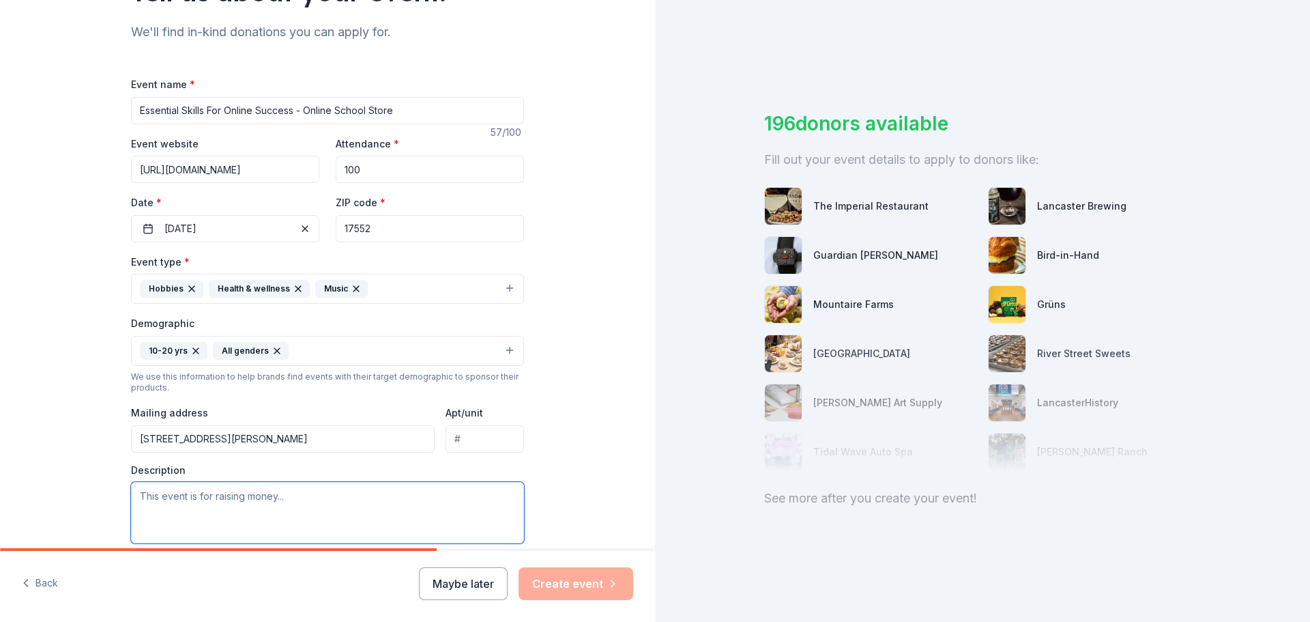
scroll to position [205, 0]
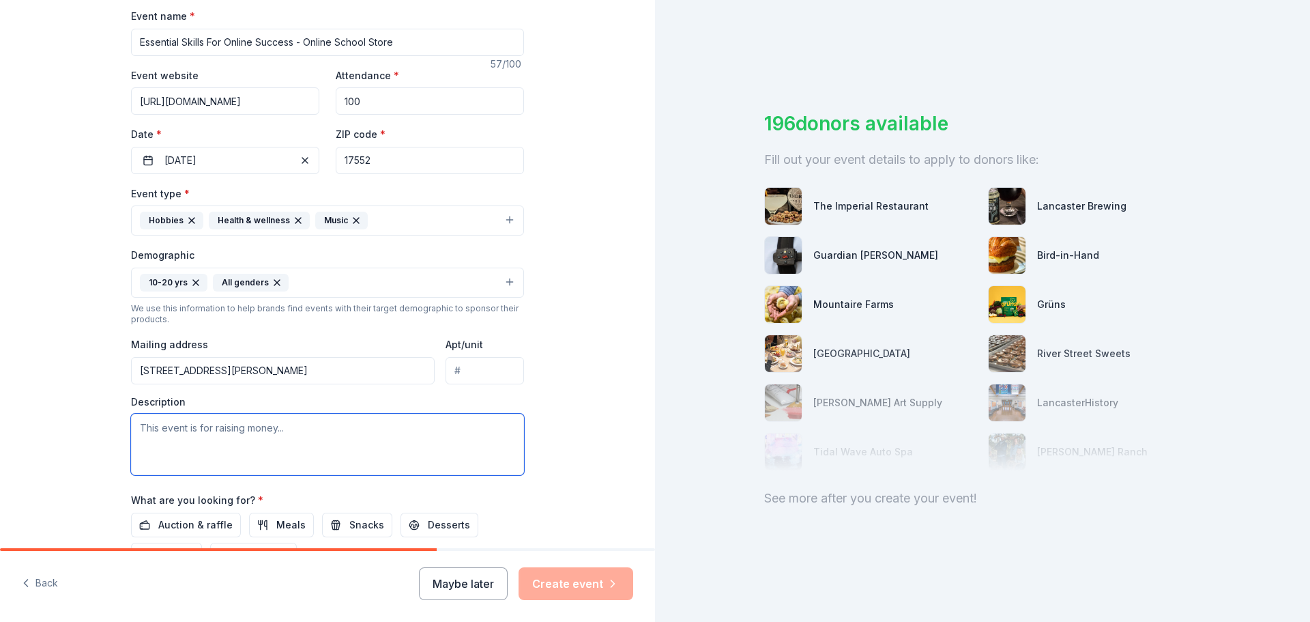
click at [166, 425] on textarea at bounding box center [327, 443] width 393 height 61
paste textarea "I am the Supervisor of Personalized Learning for the Donegal School District. I…"
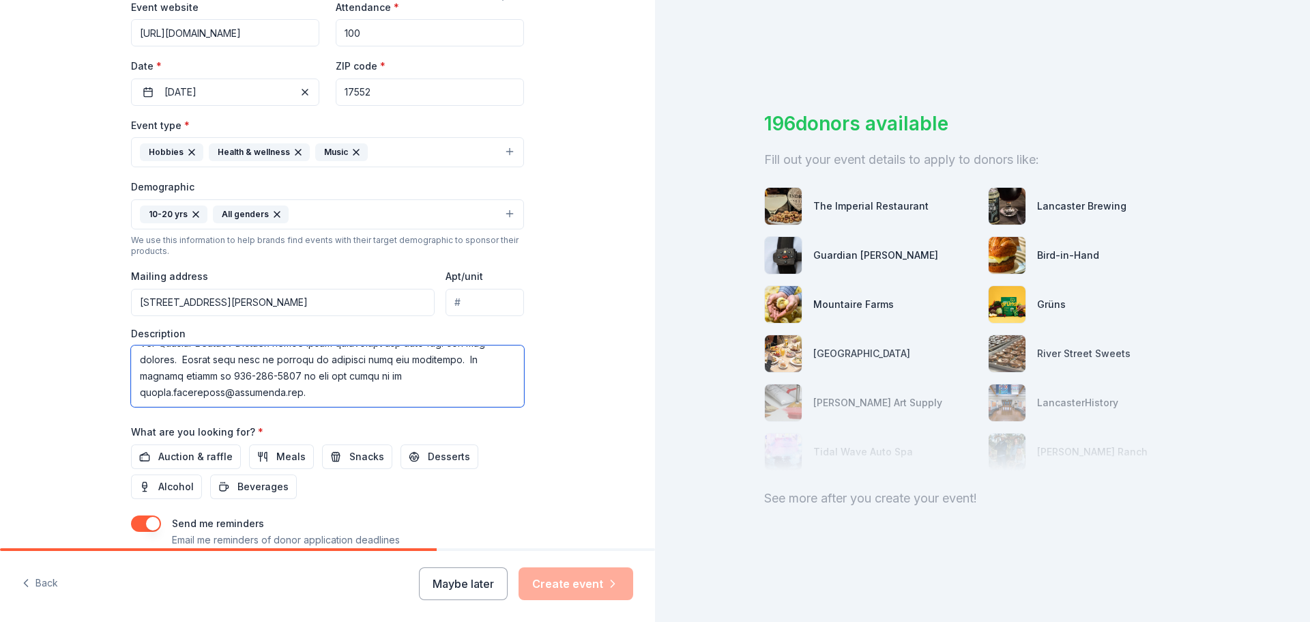
scroll to position [341, 0]
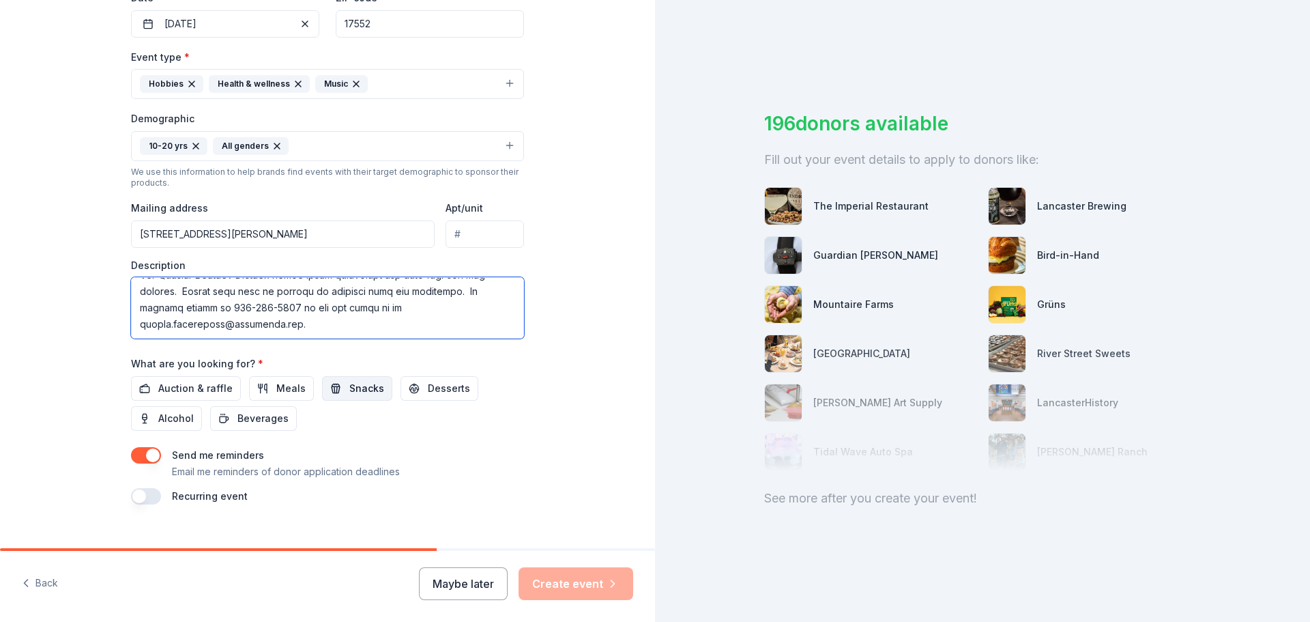
type textarea "I am the Supervisor of Personalized Learning for the Donegal School District. I…"
click at [354, 387] on span "Snacks" at bounding box center [366, 388] width 35 height 16
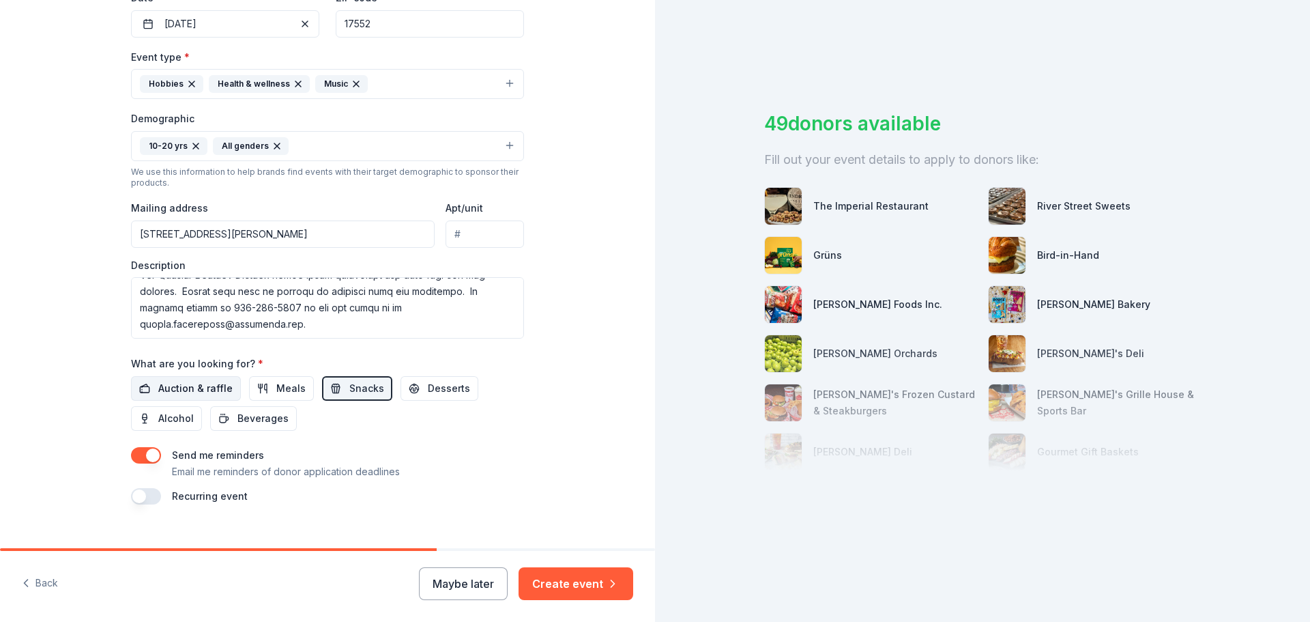
click at [192, 382] on span "Auction & raffle" at bounding box center [195, 388] width 74 height 16
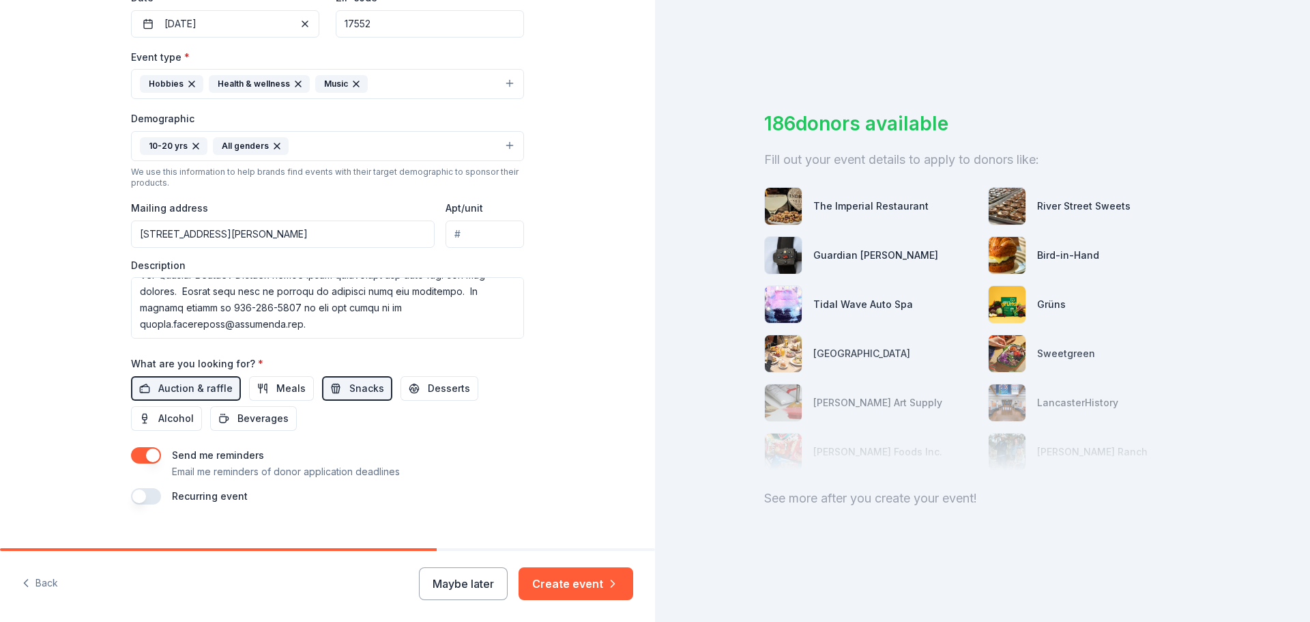
scroll to position [363, 0]
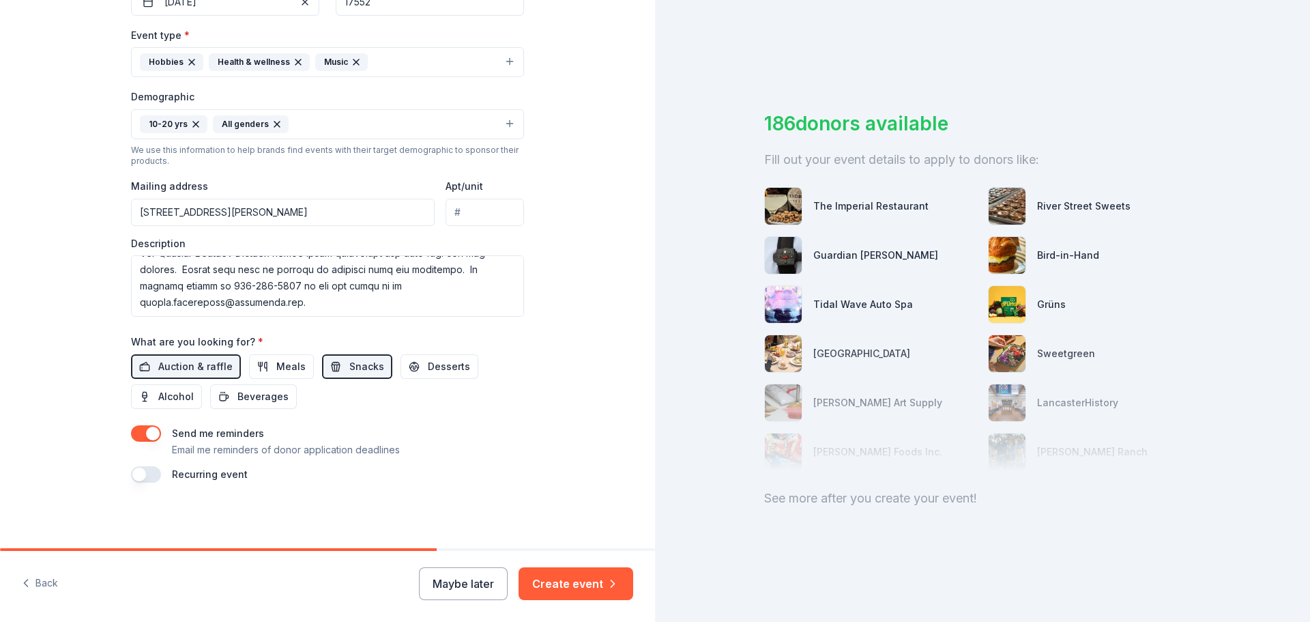
click at [150, 471] on button "button" at bounding box center [146, 474] width 30 height 16
click at [242, 514] on button "October 2026" at bounding box center [207, 514] width 70 height 27
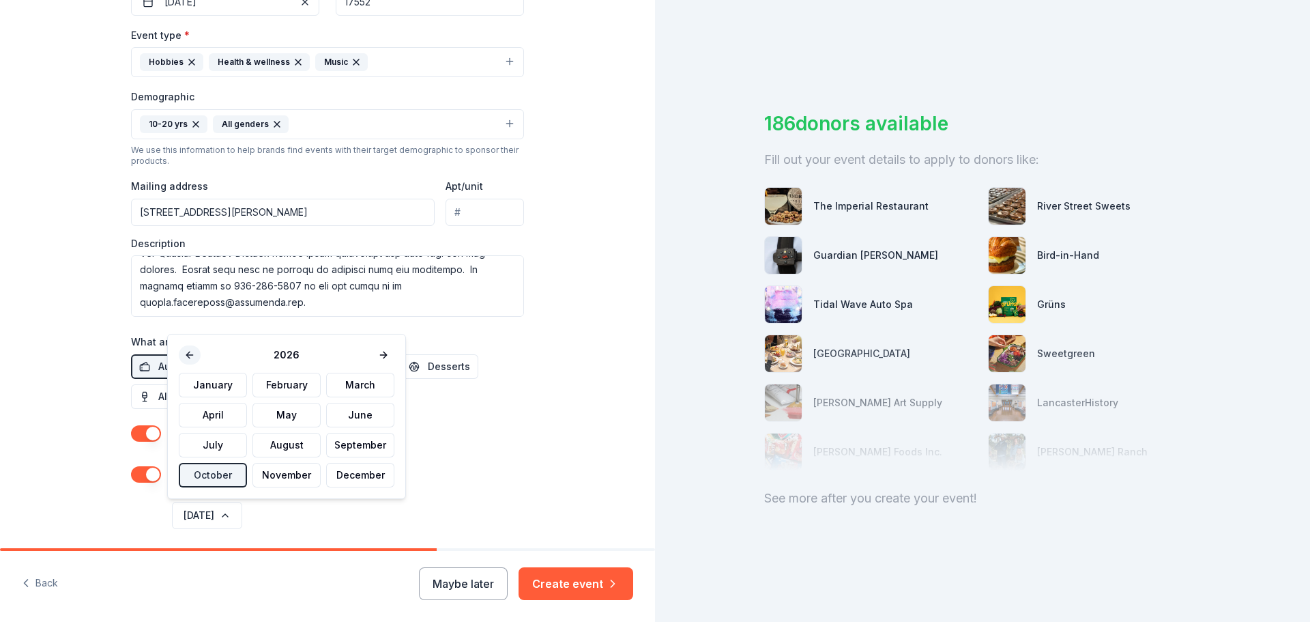
click at [194, 357] on button at bounding box center [190, 354] width 22 height 19
click at [357, 469] on button "December" at bounding box center [360, 475] width 68 height 25
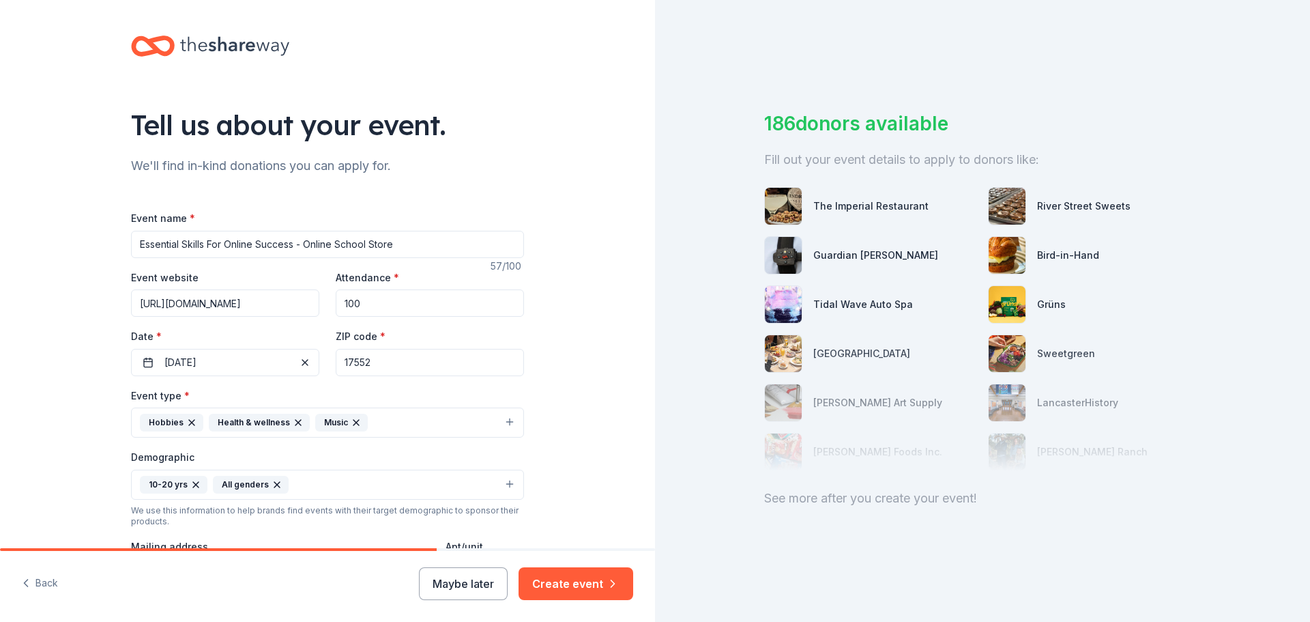
scroll to position [344, 0]
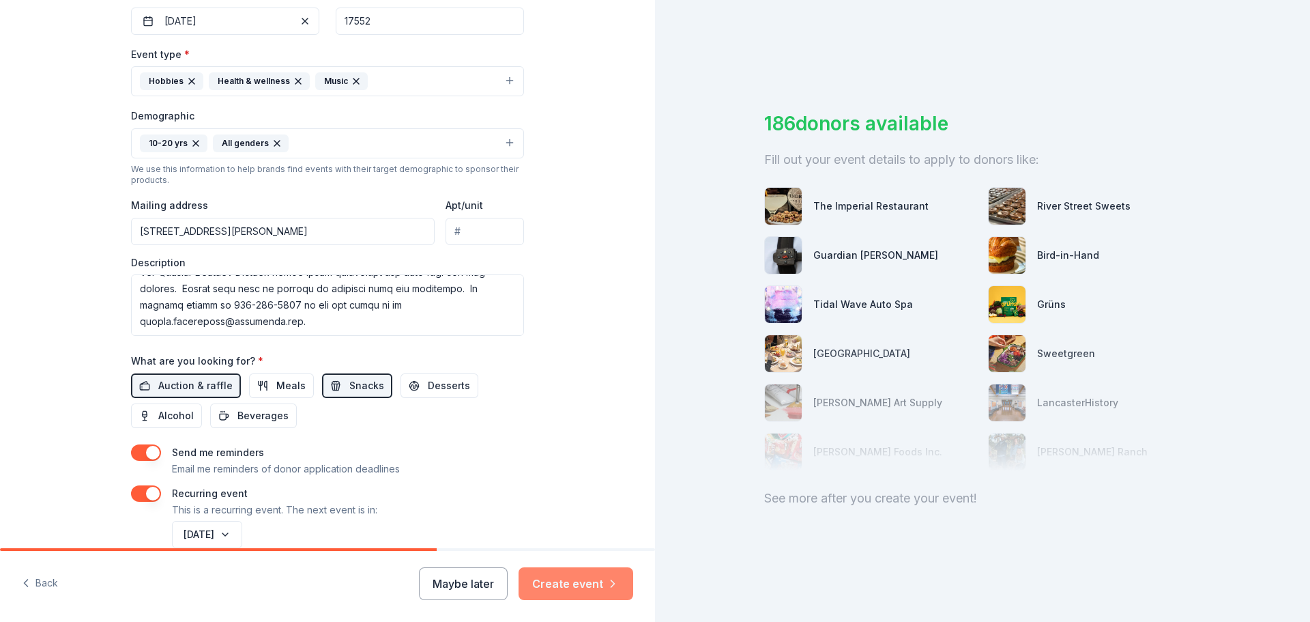
click at [574, 585] on button "Create event" at bounding box center [576, 583] width 115 height 33
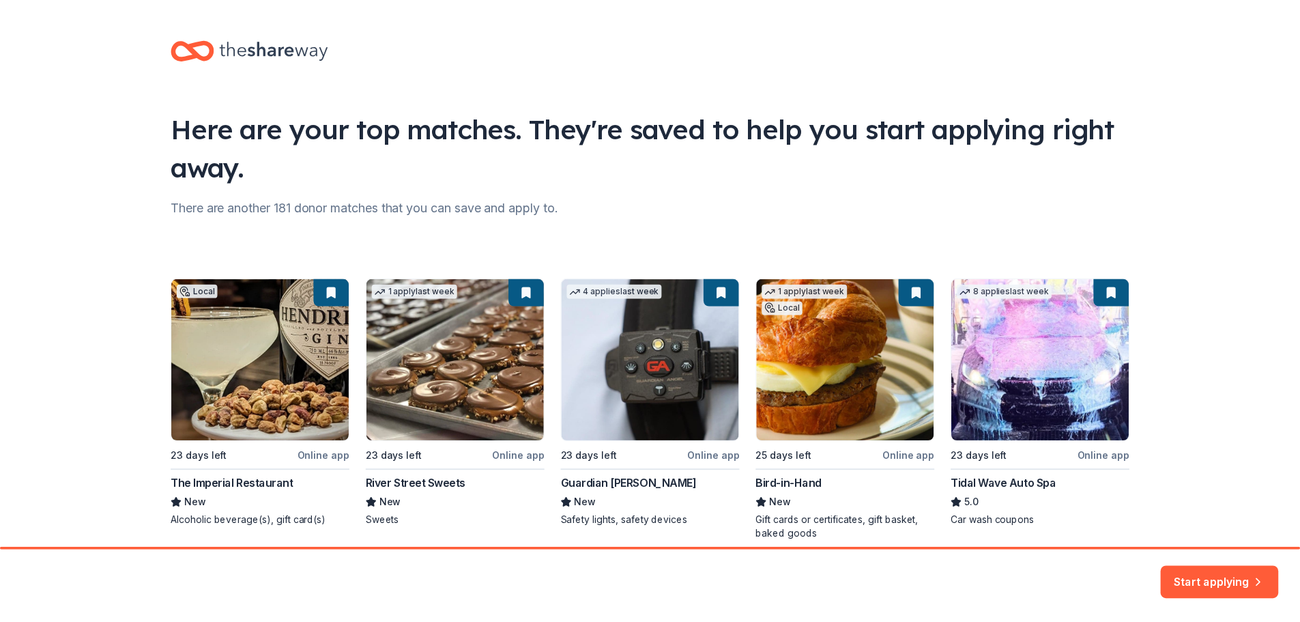
scroll to position [59, 0]
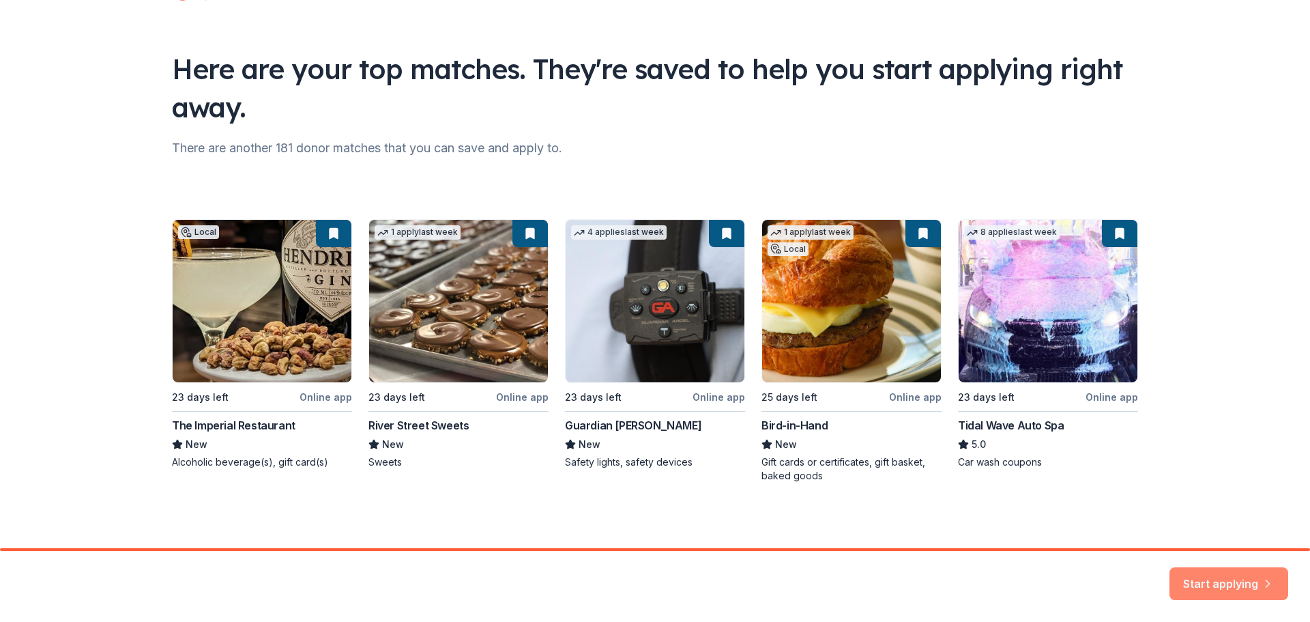
click at [1239, 578] on button "Start applying" at bounding box center [1228, 577] width 119 height 33
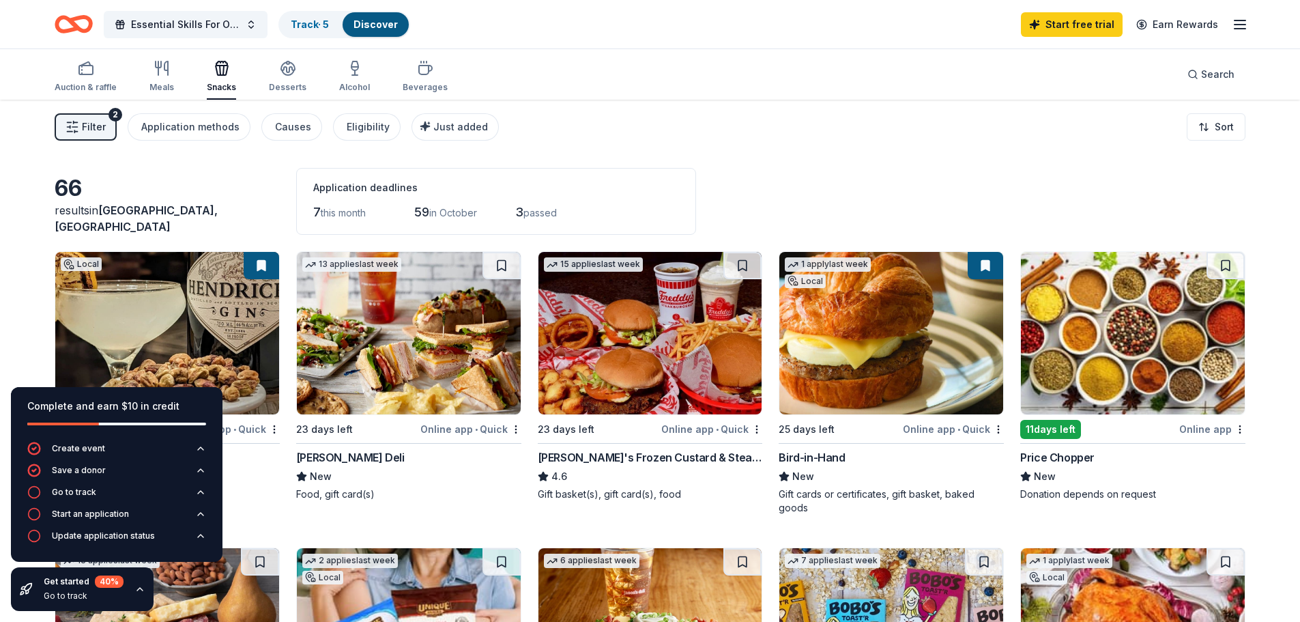
click at [737, 68] on div "Auction & raffle Meals Snacks Desserts Alcohol Beverages Search" at bounding box center [650, 74] width 1191 height 50
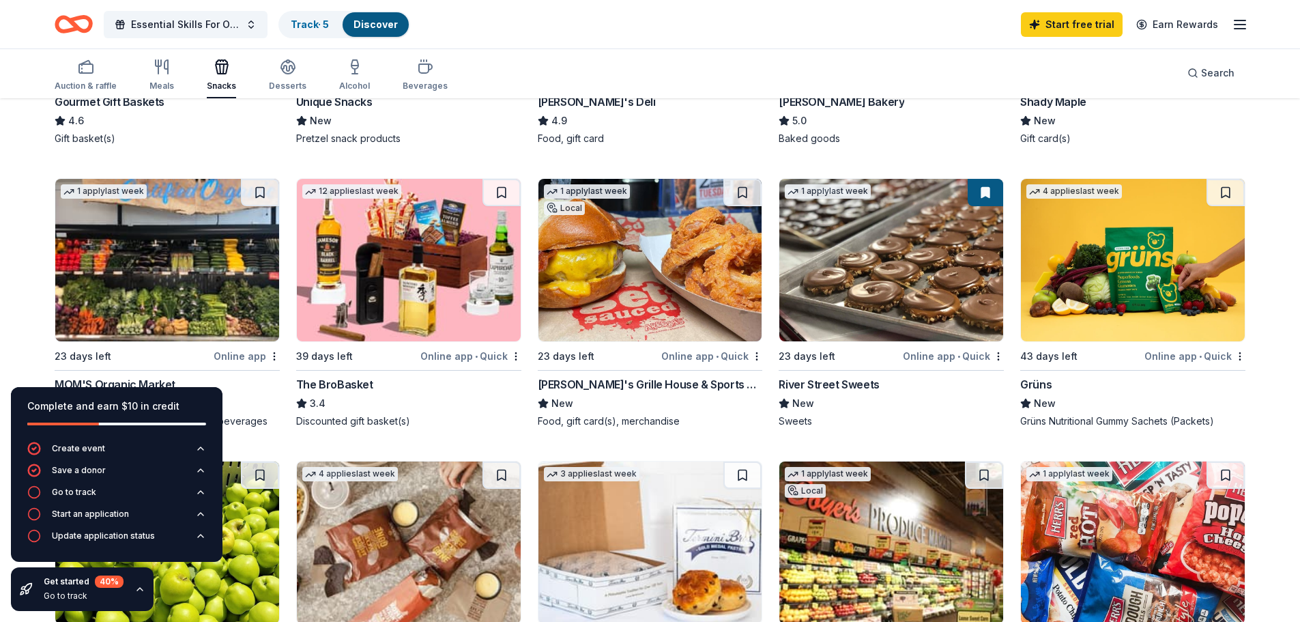
scroll to position [720, 0]
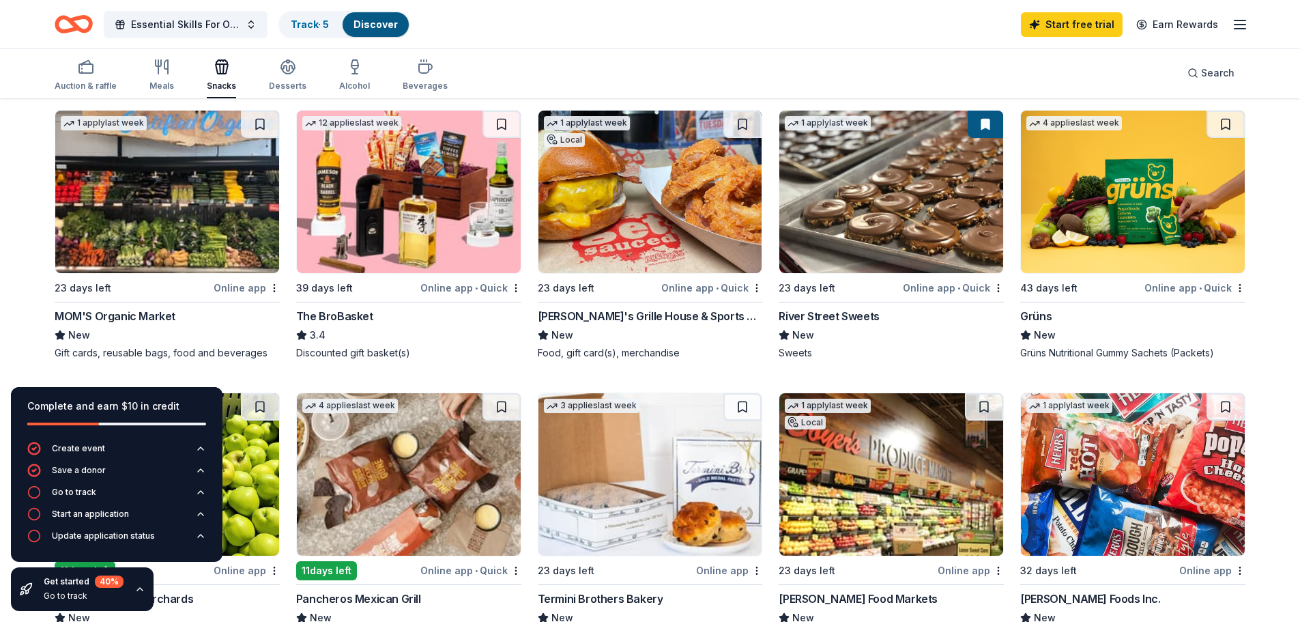
click at [807, 313] on div "River Street Sweets" at bounding box center [828, 316] width 100 height 16
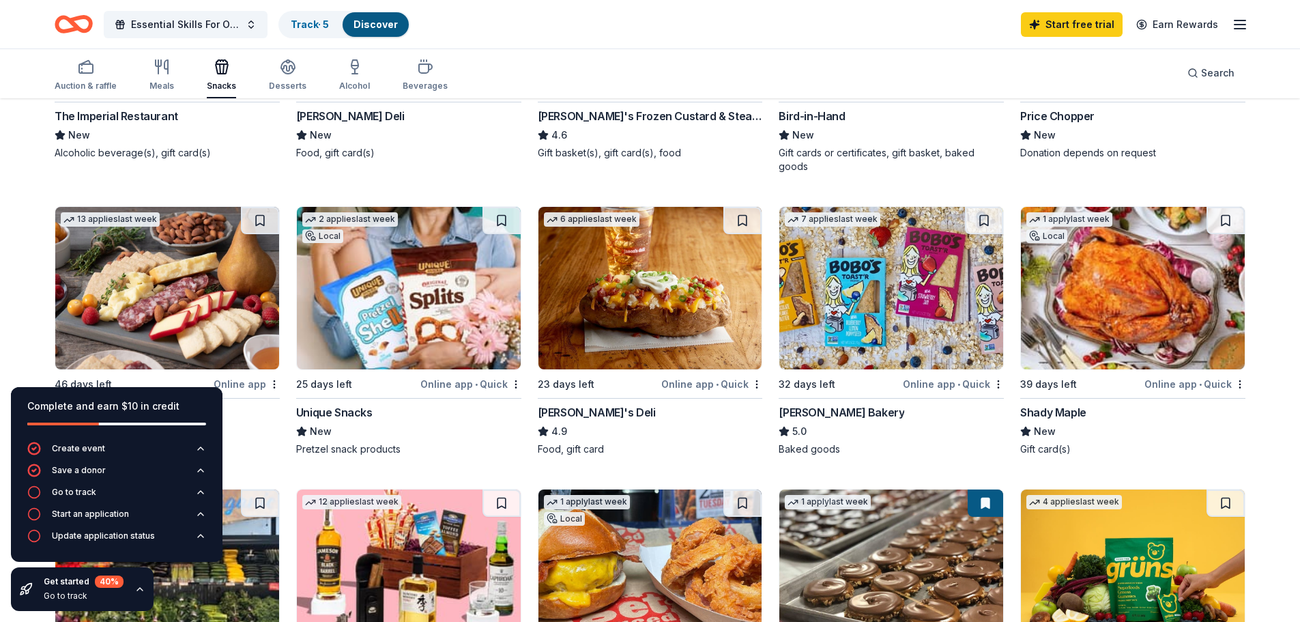
scroll to position [614, 0]
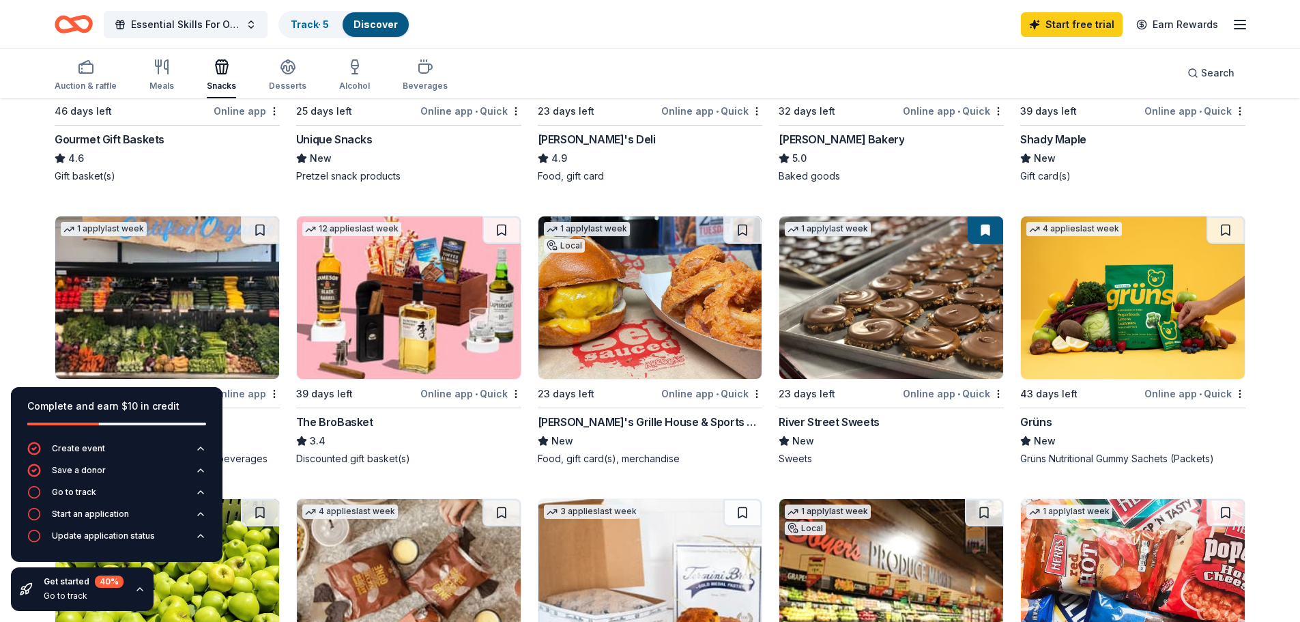
click at [861, 418] on div "River Street Sweets" at bounding box center [828, 421] width 100 height 16
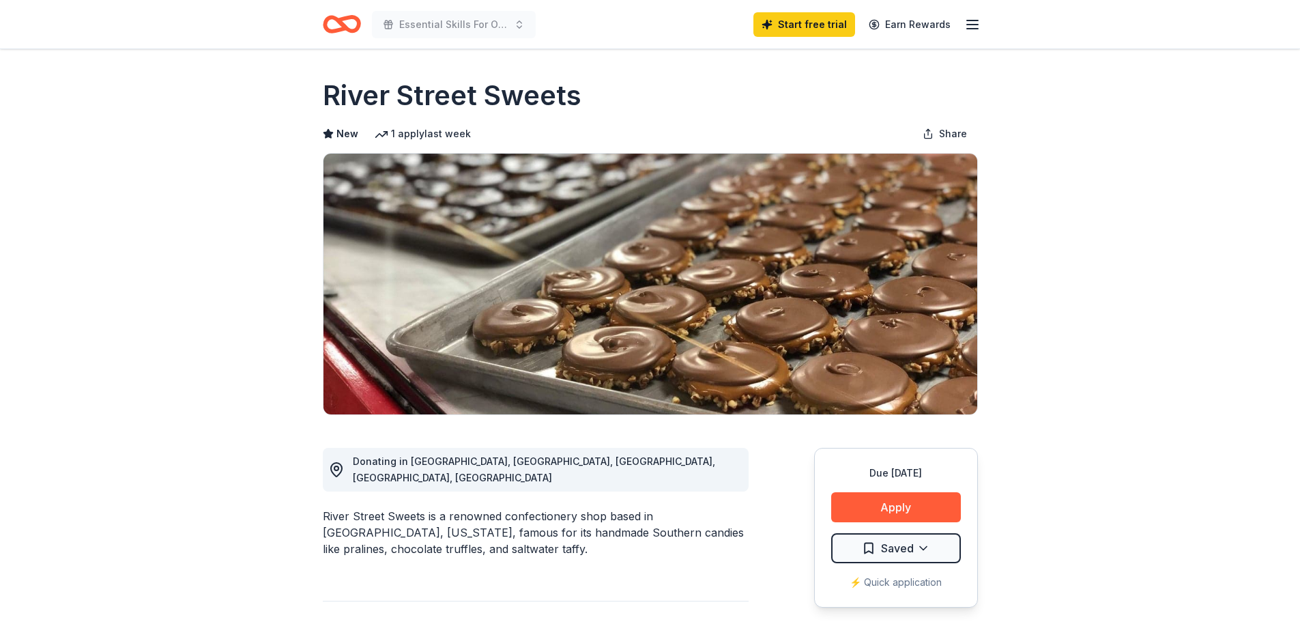
scroll to position [136, 0]
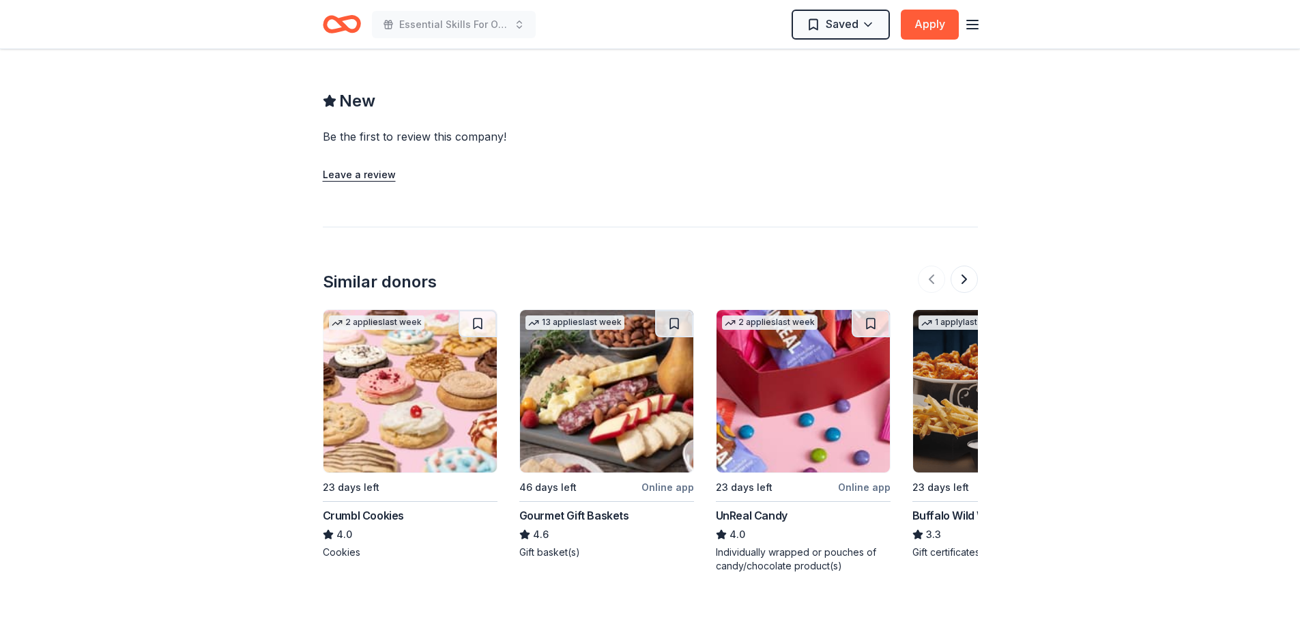
scroll to position [1092, 0]
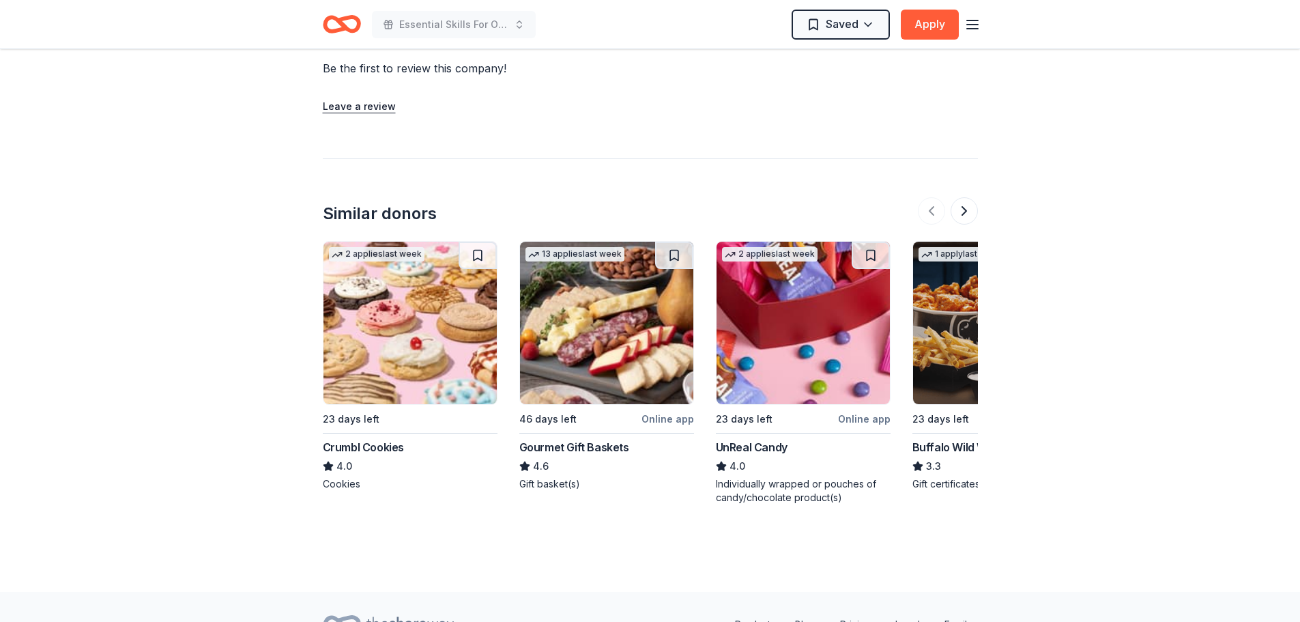
click at [376, 439] on div "Crumbl Cookies" at bounding box center [363, 447] width 81 height 16
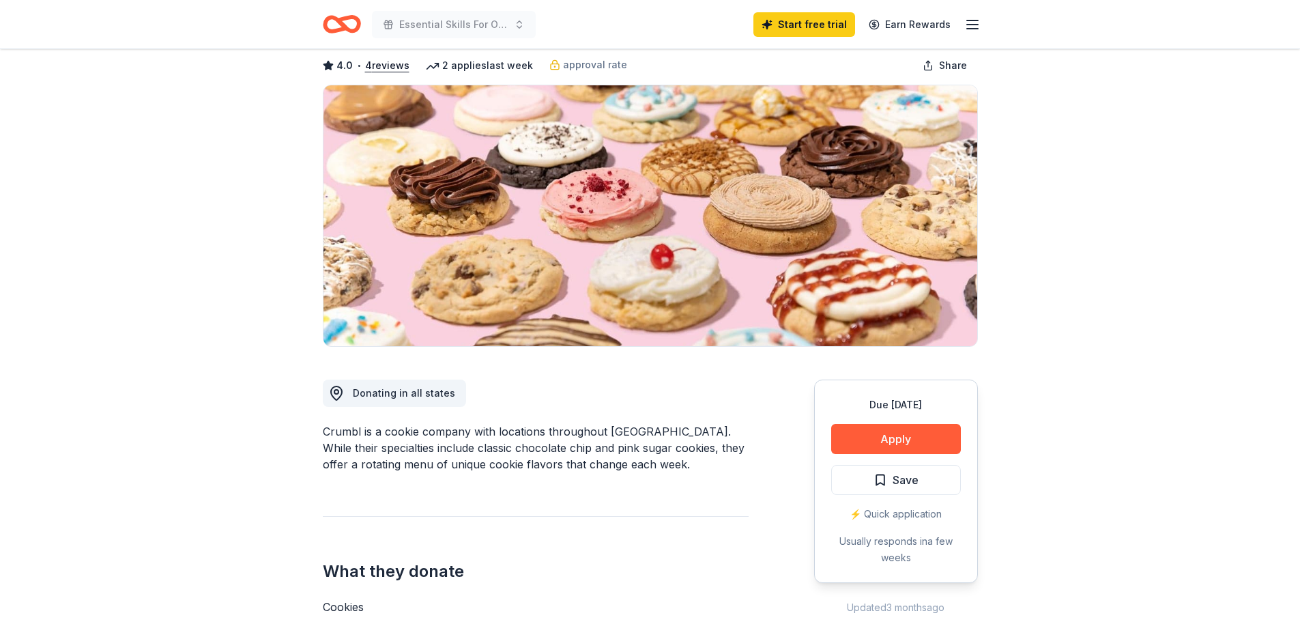
scroll to position [136, 0]
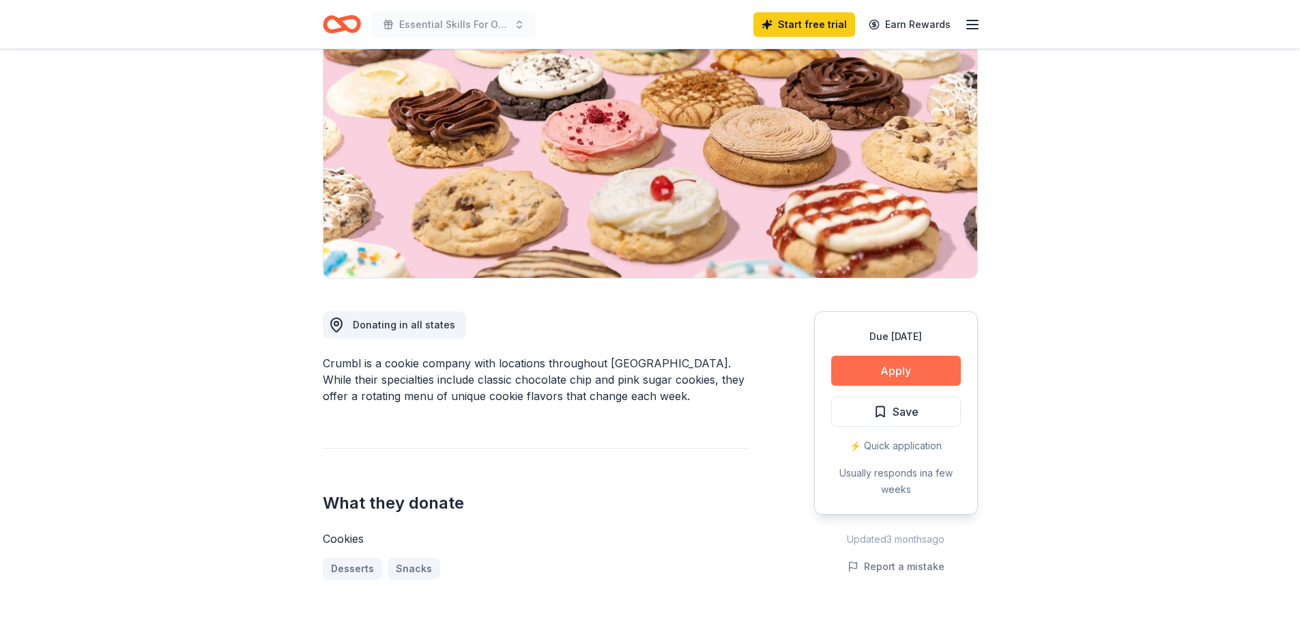
click at [893, 368] on button "Apply" at bounding box center [896, 370] width 130 height 30
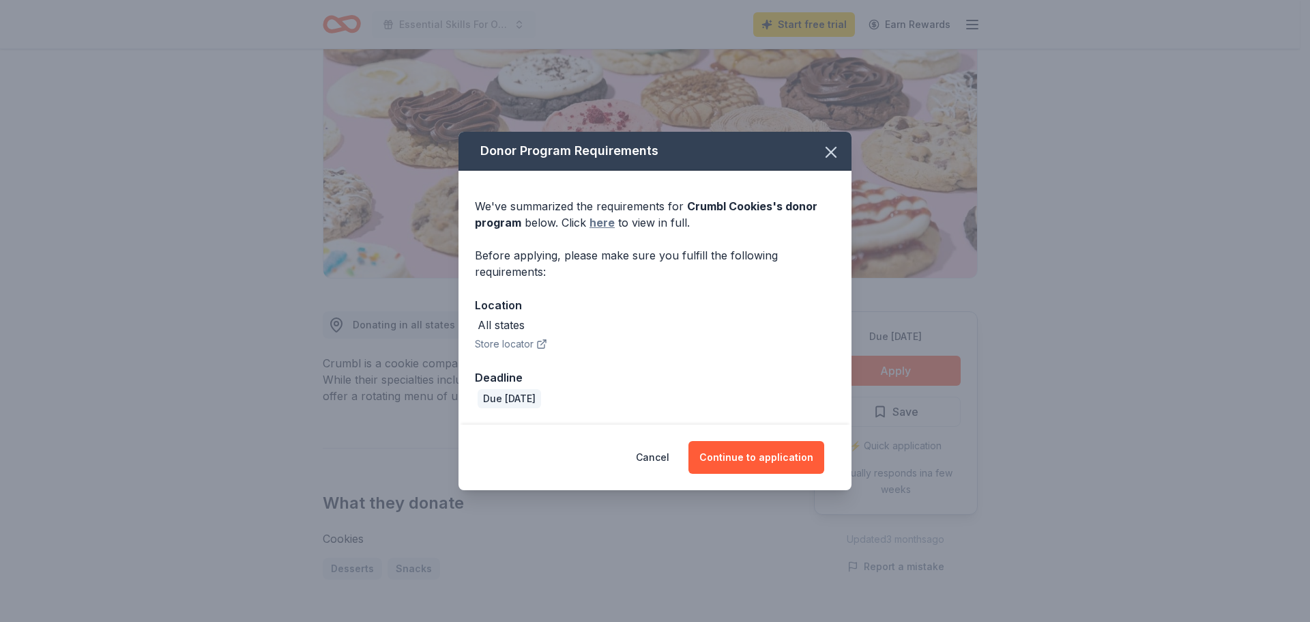
click at [602, 222] on link "here" at bounding box center [601, 222] width 25 height 16
click at [762, 458] on button "Continue to application" at bounding box center [756, 457] width 136 height 33
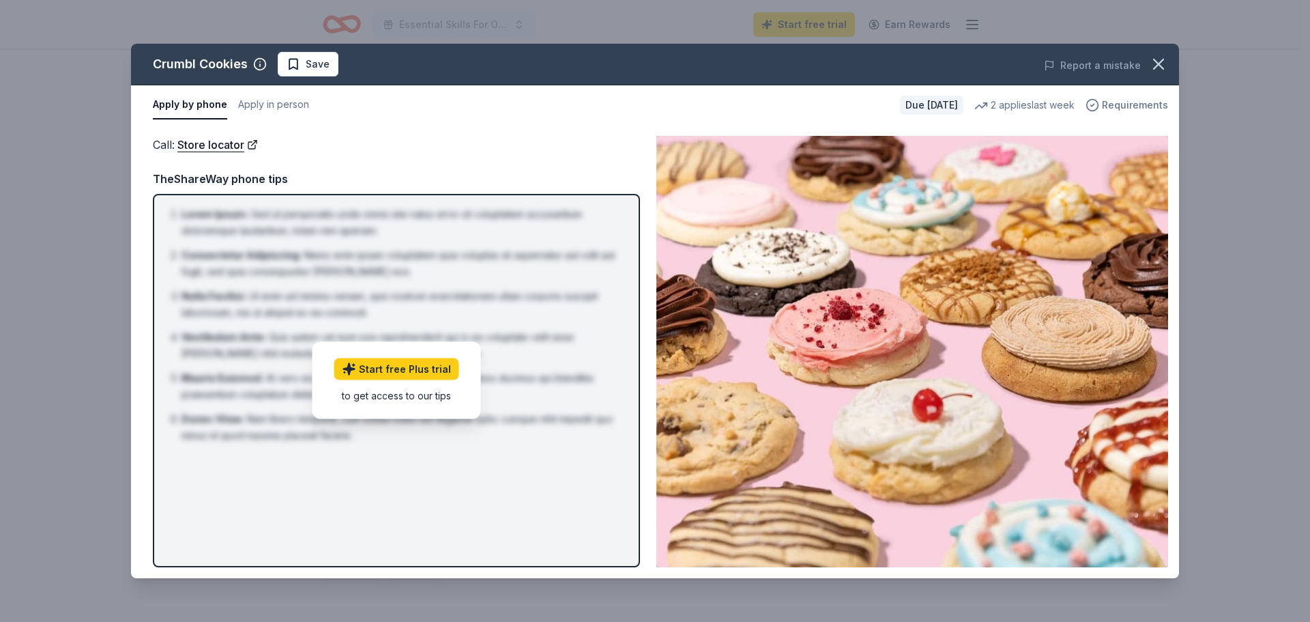
click at [1141, 102] on span "Requirements" at bounding box center [1135, 105] width 66 height 16
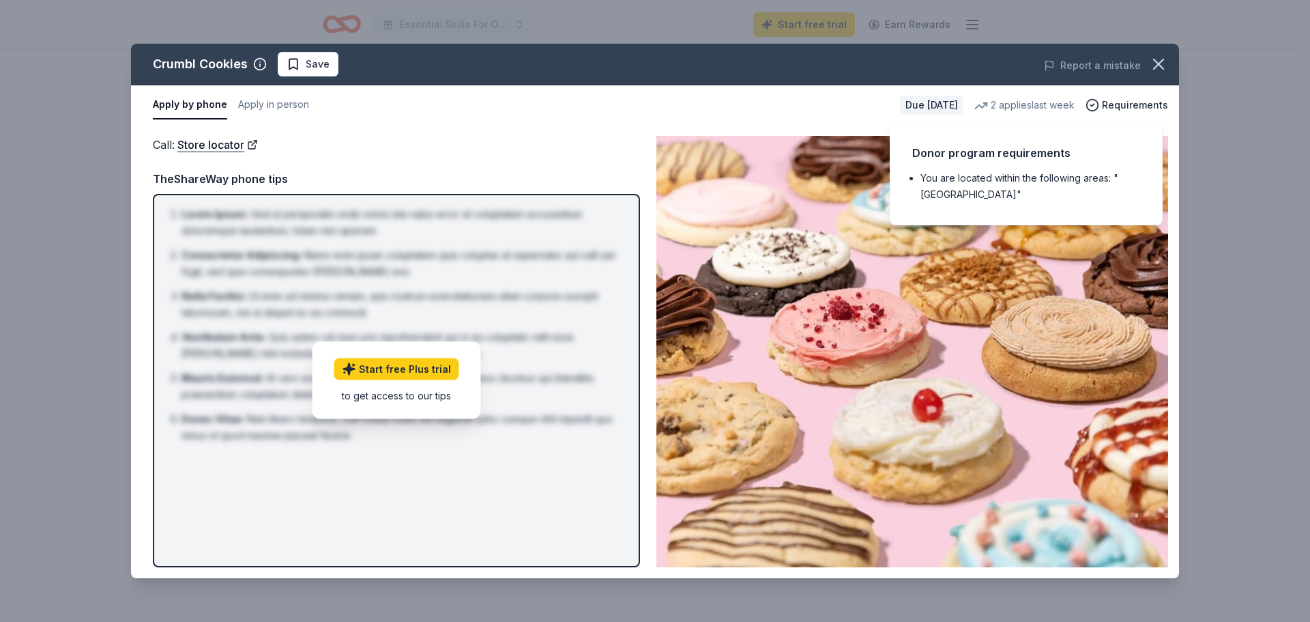
click at [1241, 206] on div "Crumbl Cookies Save Report a mistake Apply by phone Apply in person Due [DATE] …" at bounding box center [655, 311] width 1310 height 622
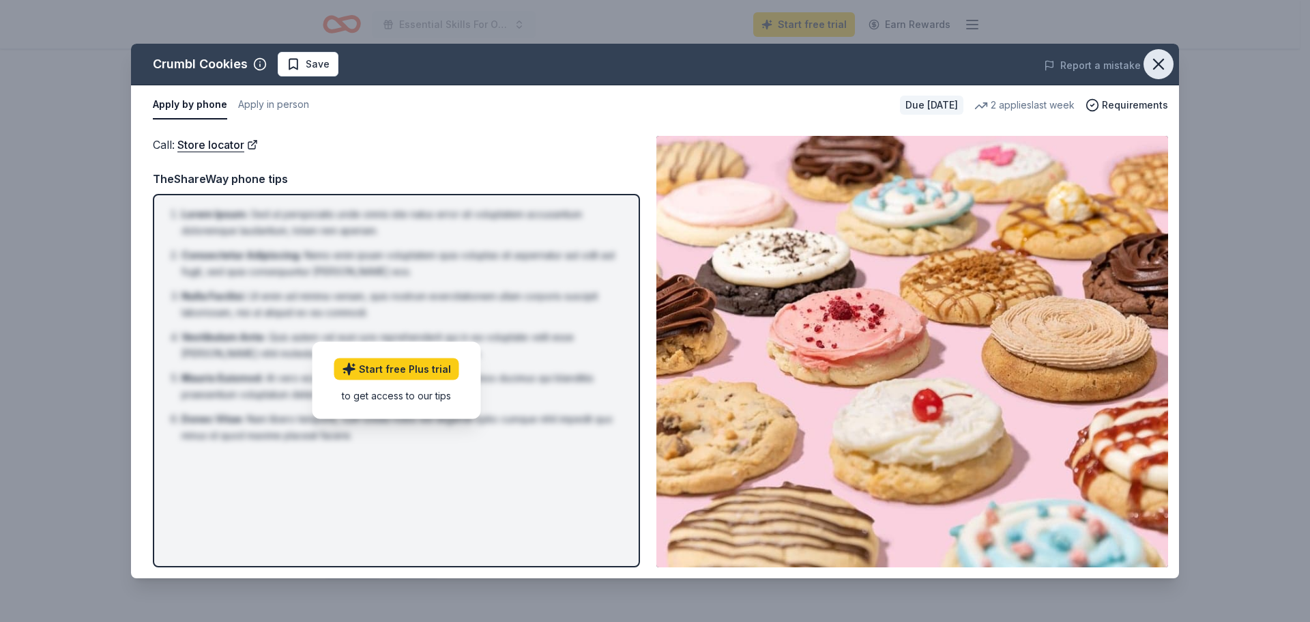
click at [1158, 65] on icon "button" at bounding box center [1159, 64] width 10 height 10
